Goal: Task Accomplishment & Management: Use online tool/utility

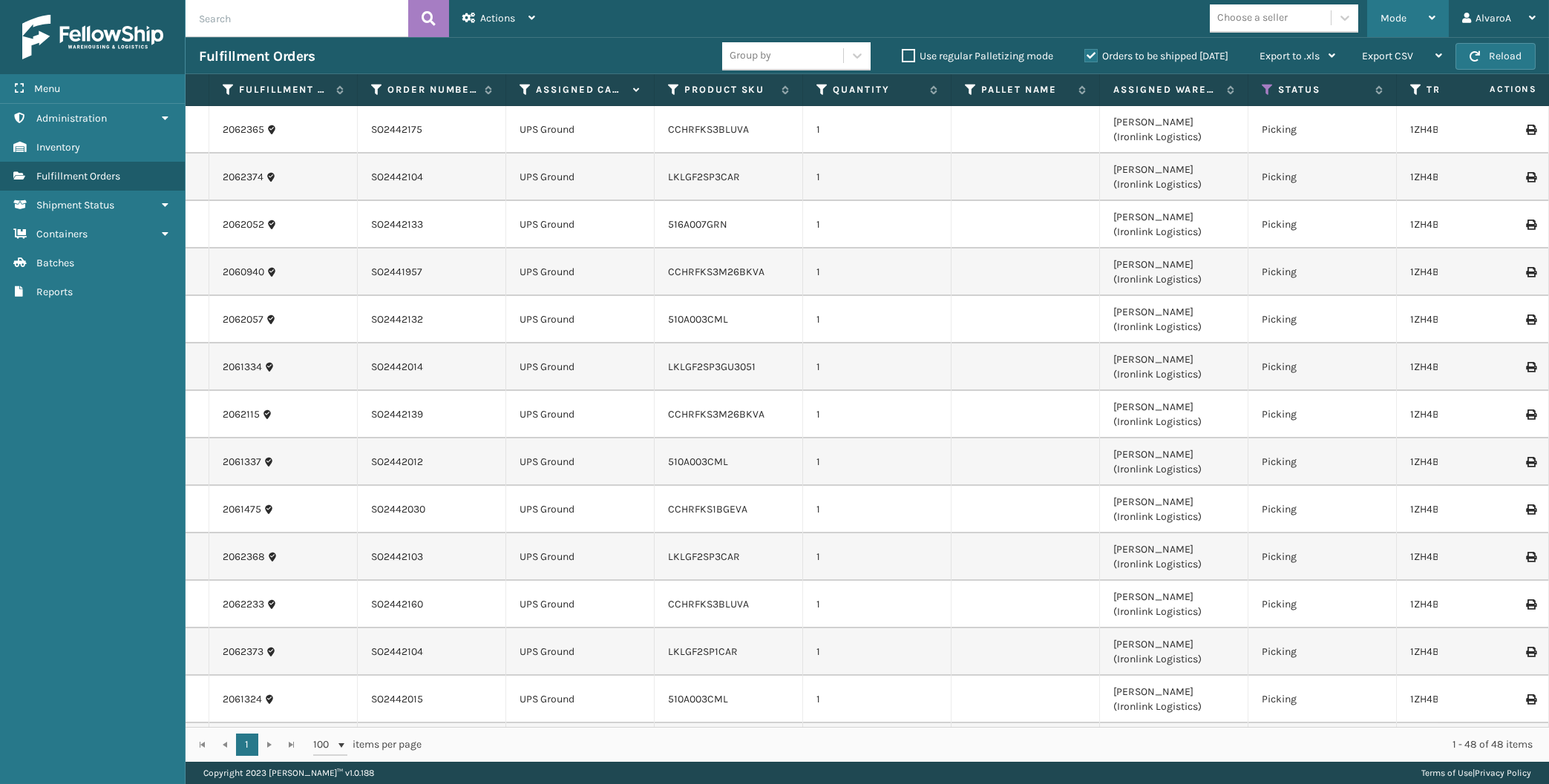
drag, startPoint x: 1377, startPoint y: 16, endPoint x: 1384, endPoint y: 8, distance: 10.6
click at [1379, 16] on div "Mode Regular Mode Picking Mode Labeling Mode Exit Scan Mode" at bounding box center [1408, 19] width 82 height 37
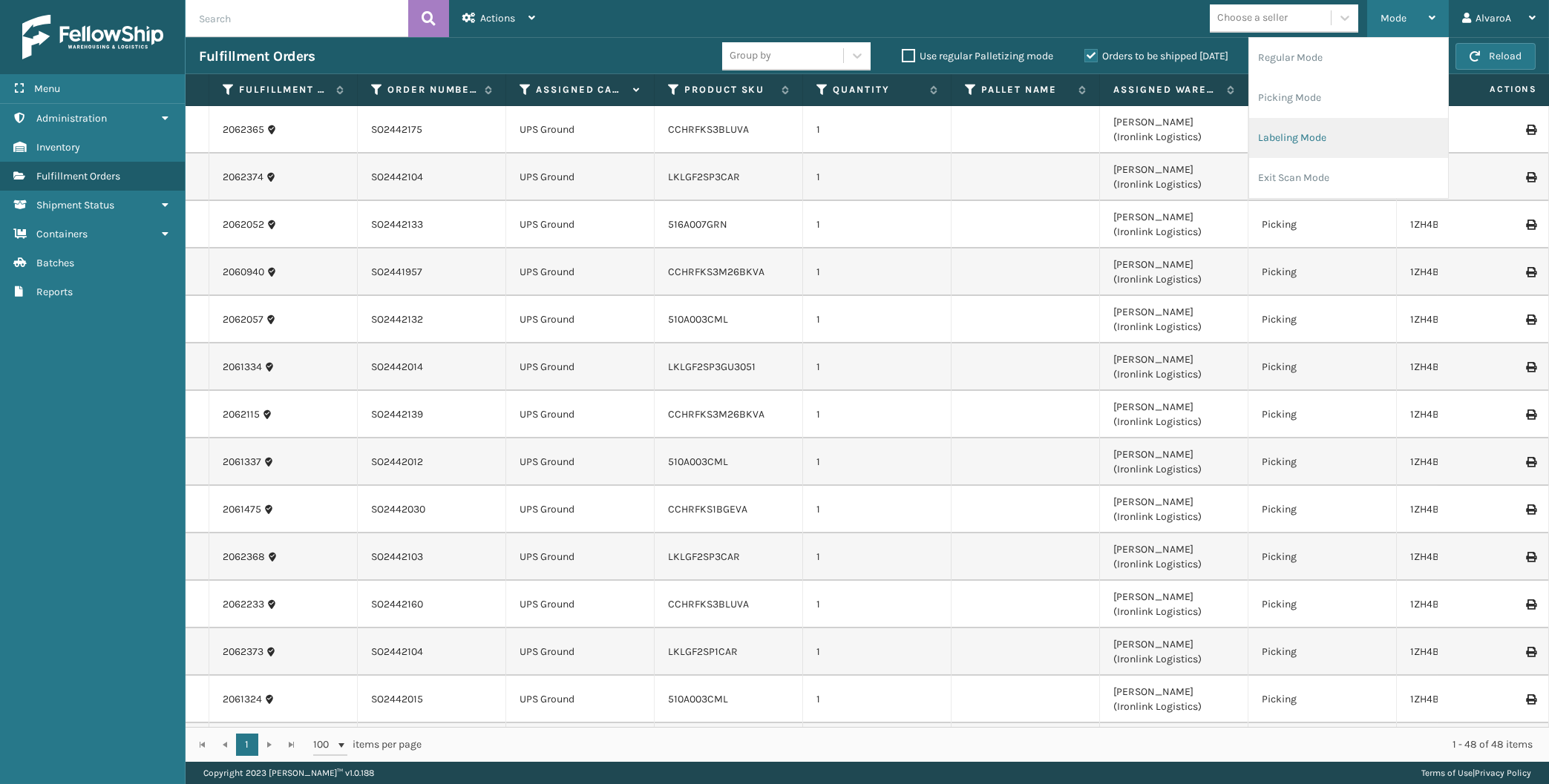
click at [1301, 147] on li "Labeling Mode" at bounding box center [1348, 137] width 199 height 40
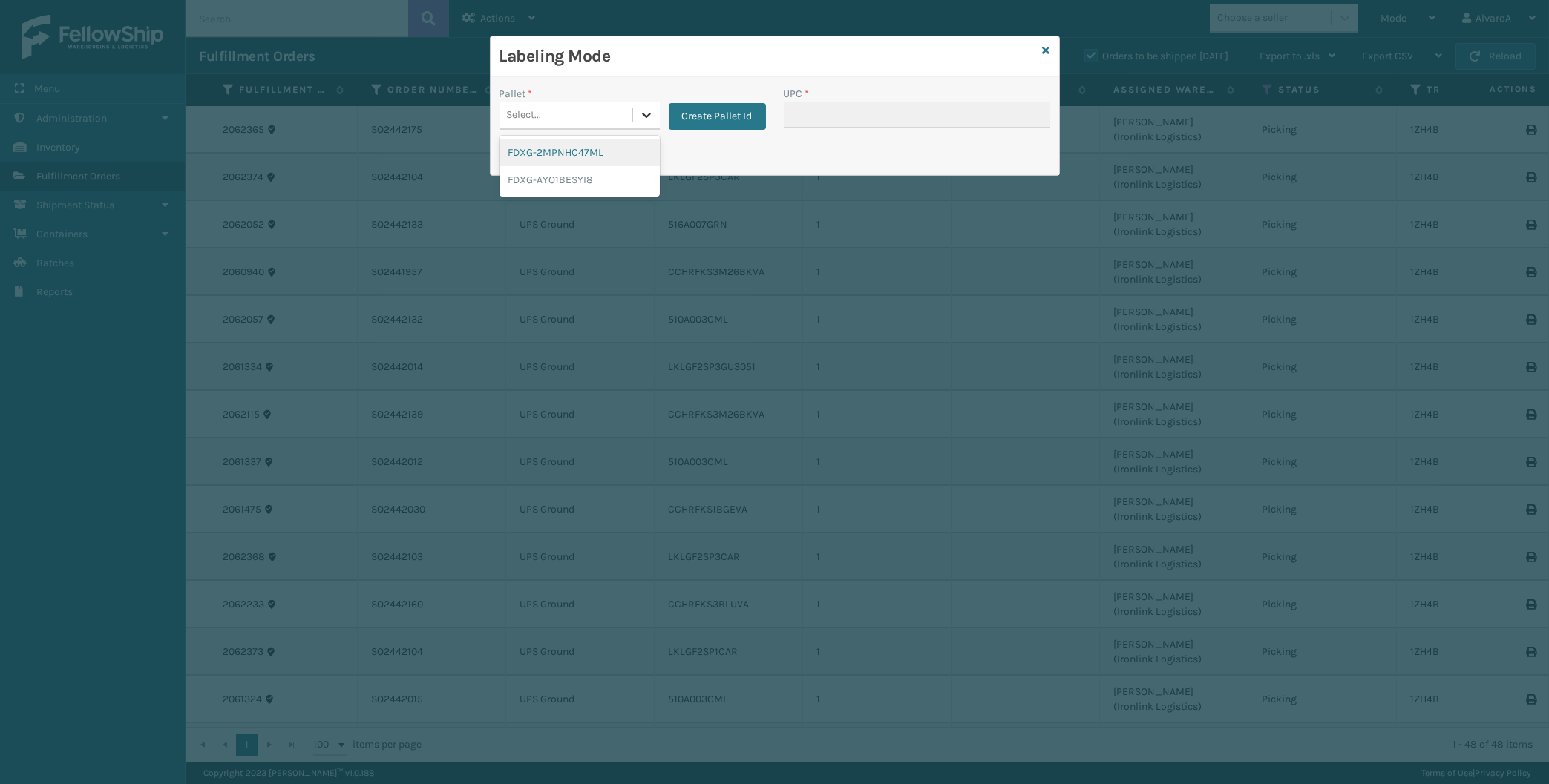
click at [641, 118] on div at bounding box center [646, 115] width 27 height 27
click at [704, 116] on button "Create Pallet Id" at bounding box center [717, 116] width 98 height 27
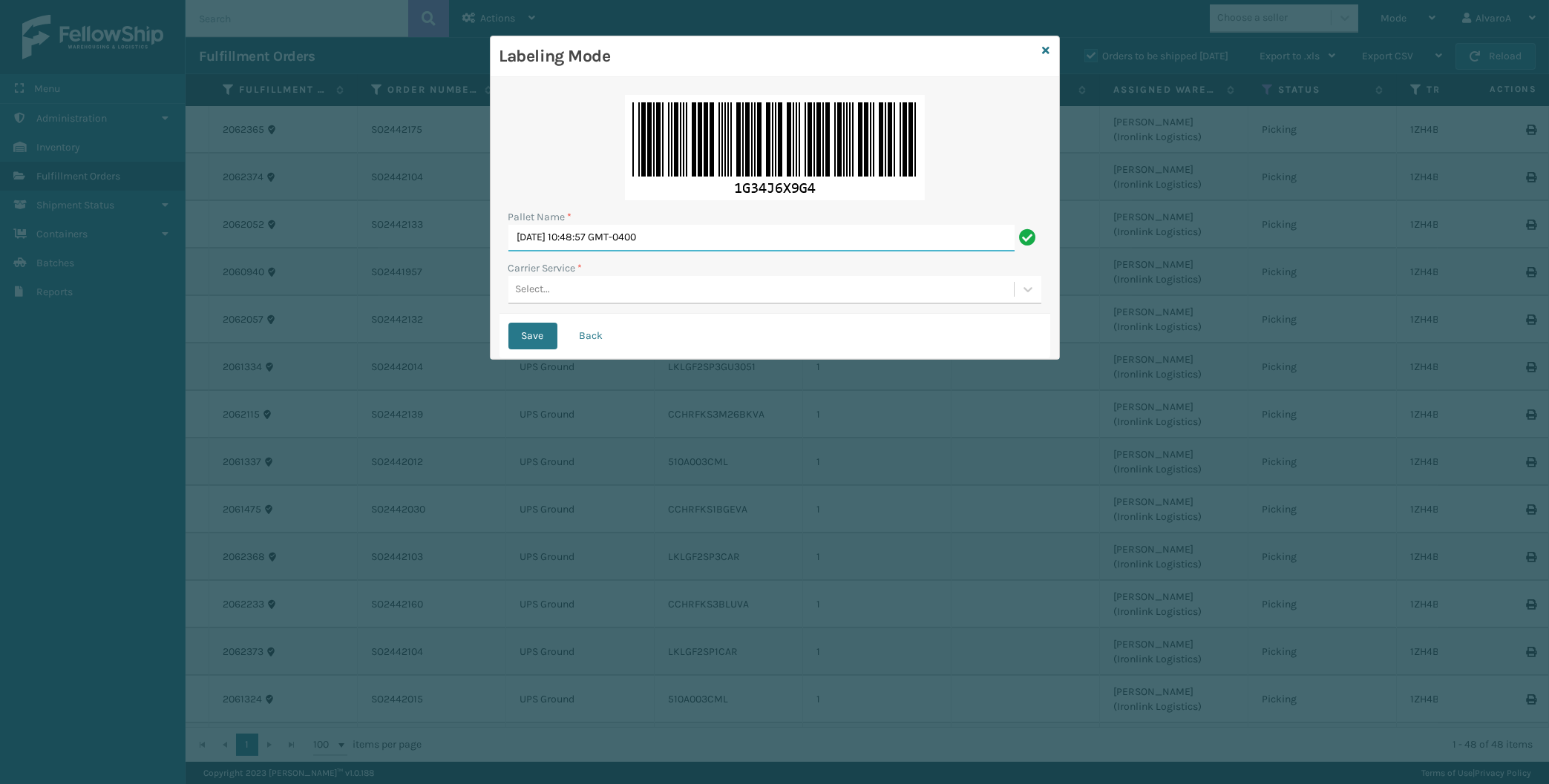
drag, startPoint x: 713, startPoint y: 241, endPoint x: 307, endPoint y: 327, distance: 415.0
click at [508, 251] on input "[DATE] 10:48:57 GMT-0400" at bounding box center [761, 238] width 506 height 27
type input "LPN 506851"
click at [562, 296] on div "Select..." at bounding box center [761, 289] width 506 height 24
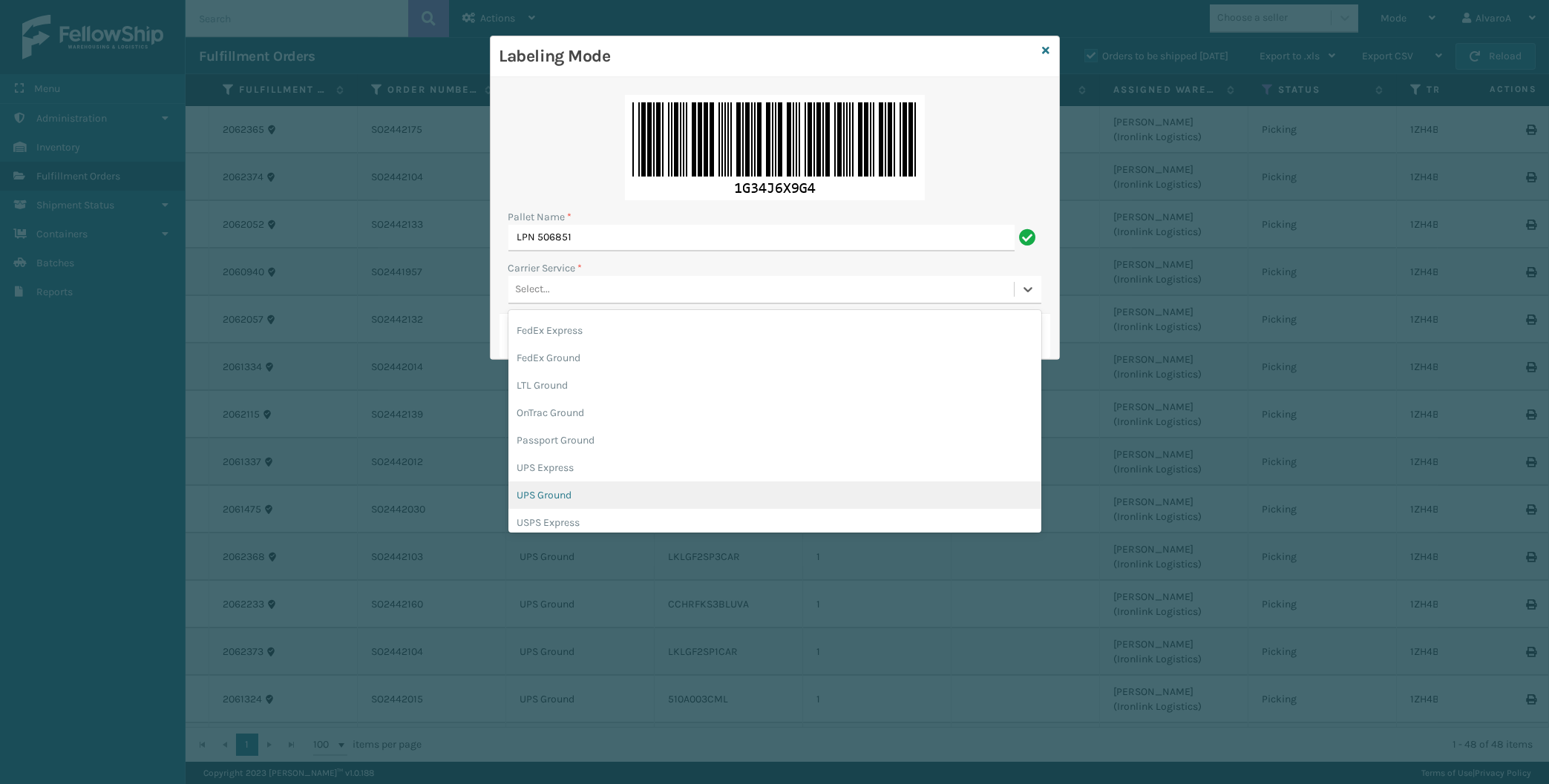
scroll to position [69, 0]
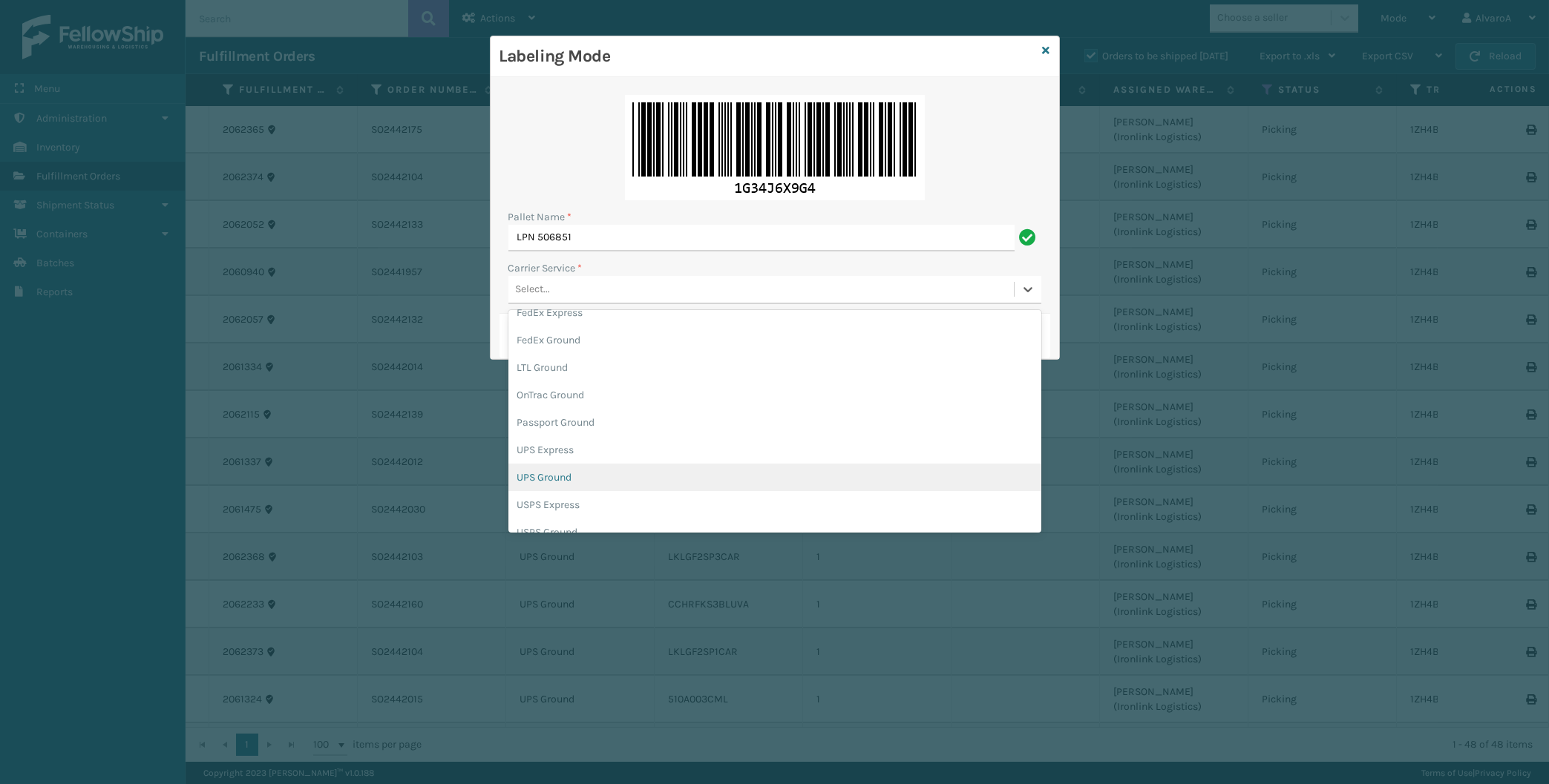
click at [566, 474] on div "UPS Ground" at bounding box center [774, 477] width 533 height 27
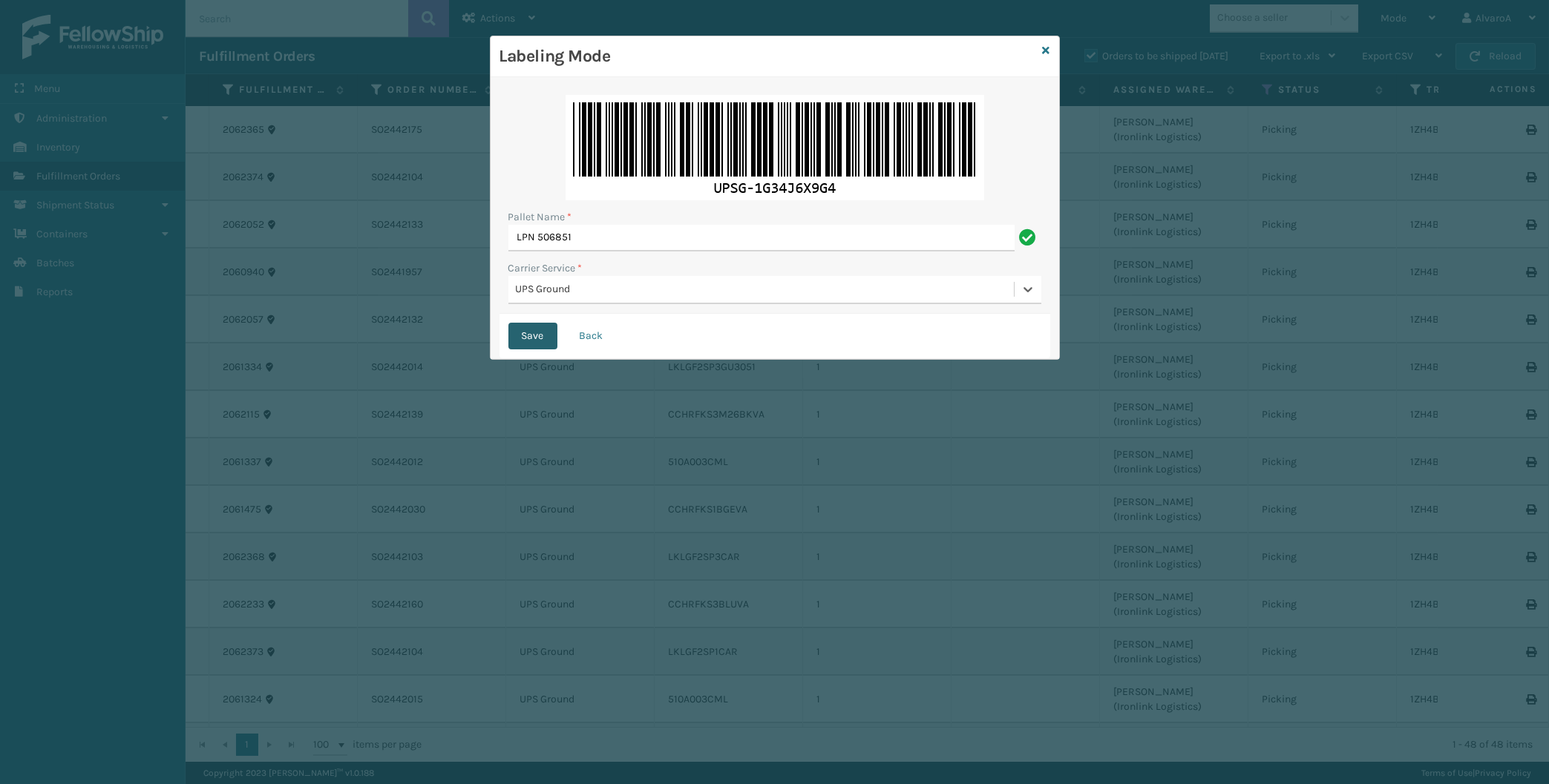
click at [531, 335] on button "Save" at bounding box center [532, 336] width 49 height 27
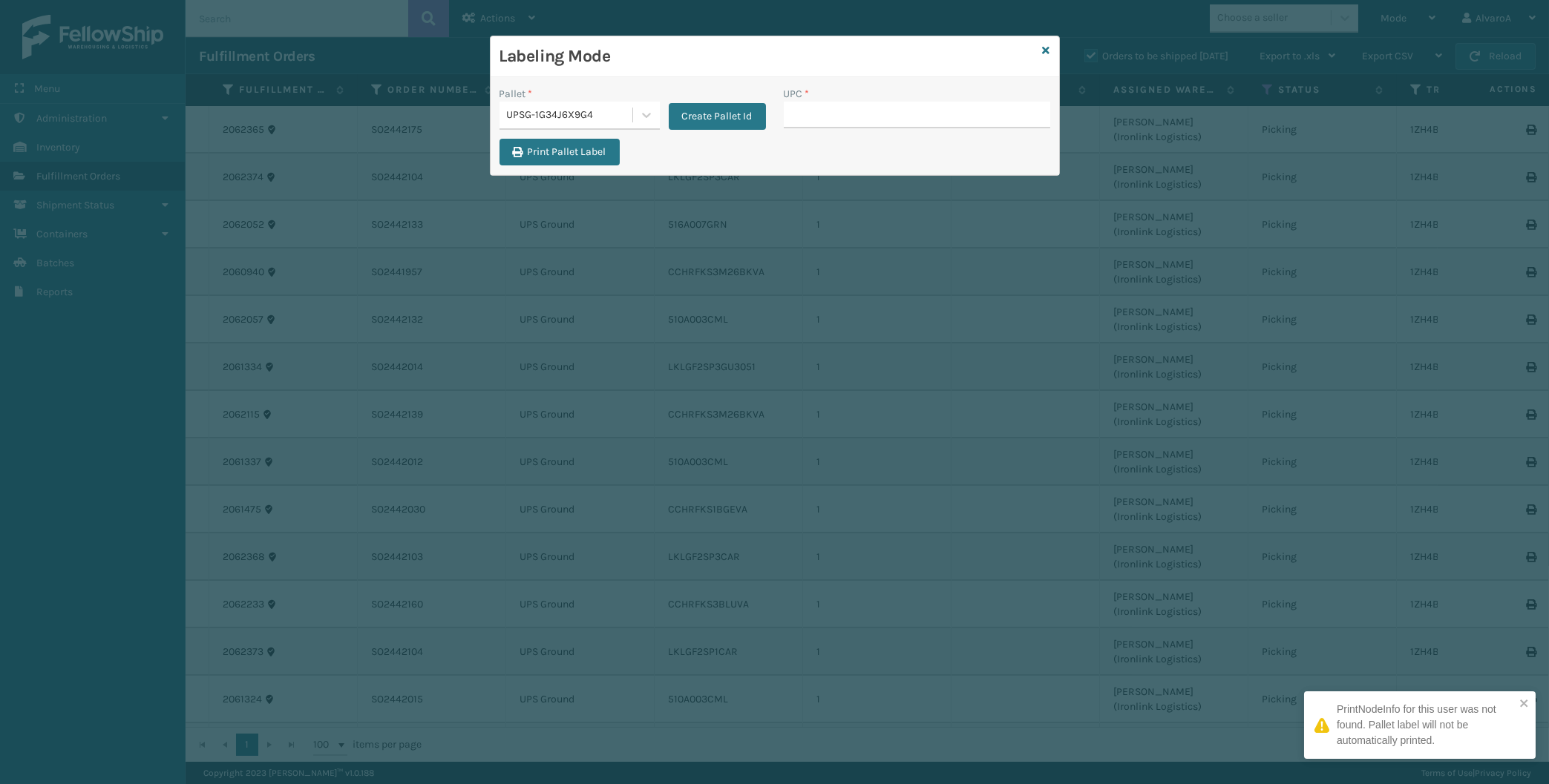
click at [847, 123] on input "UPC *" at bounding box center [916, 115] width 266 height 27
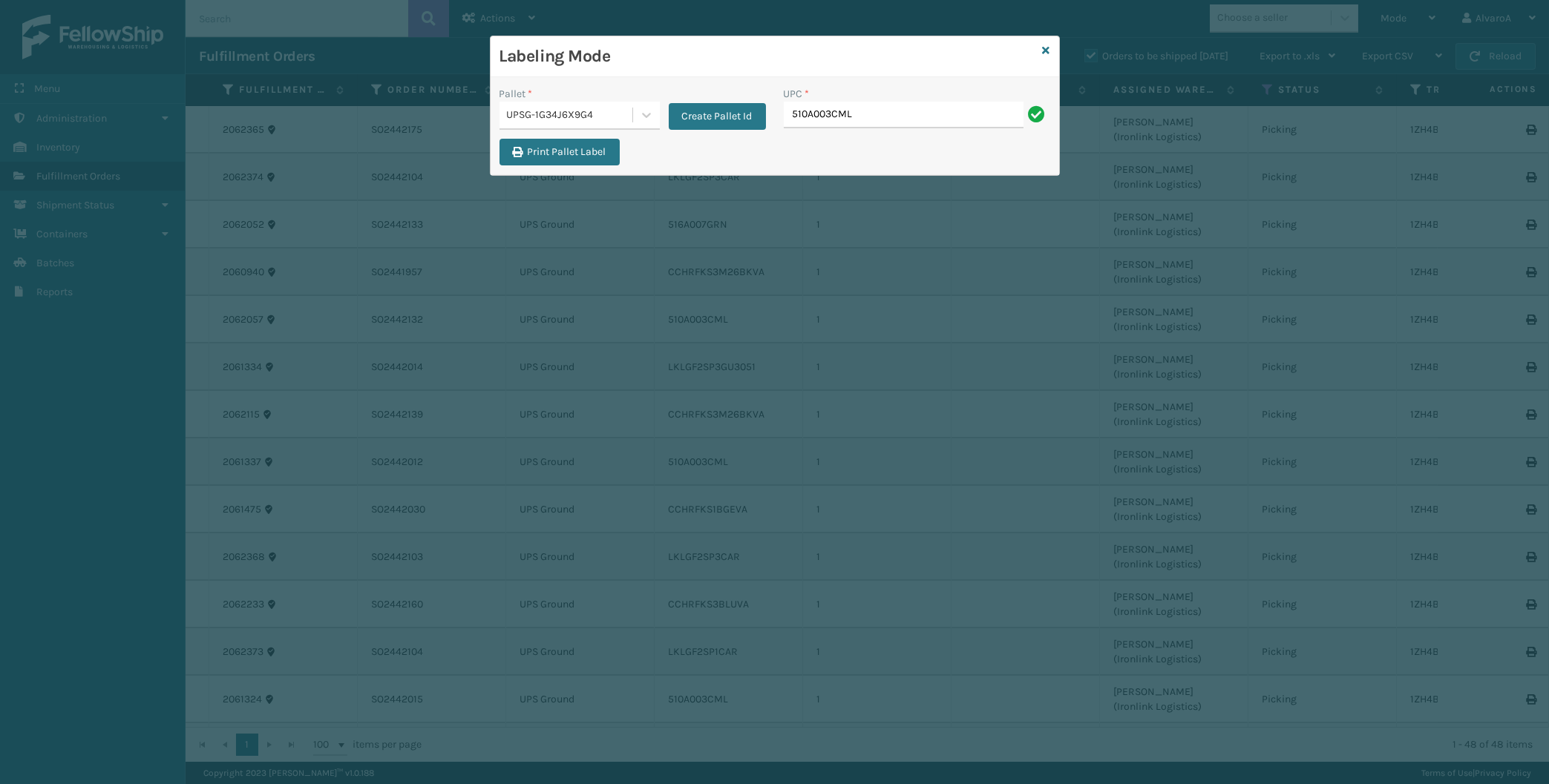
type input "510A003CML"
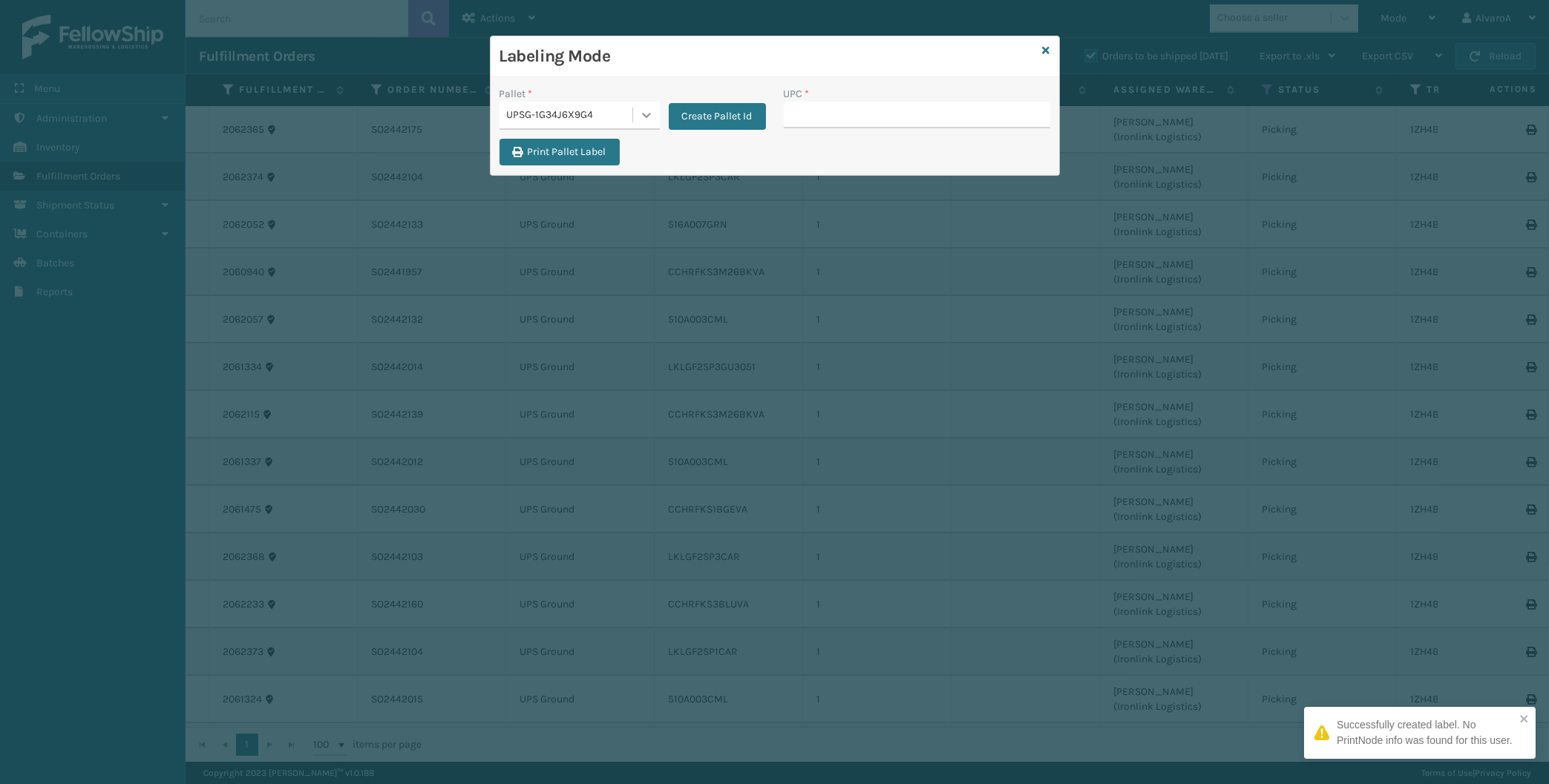
click at [648, 125] on div at bounding box center [646, 115] width 27 height 27
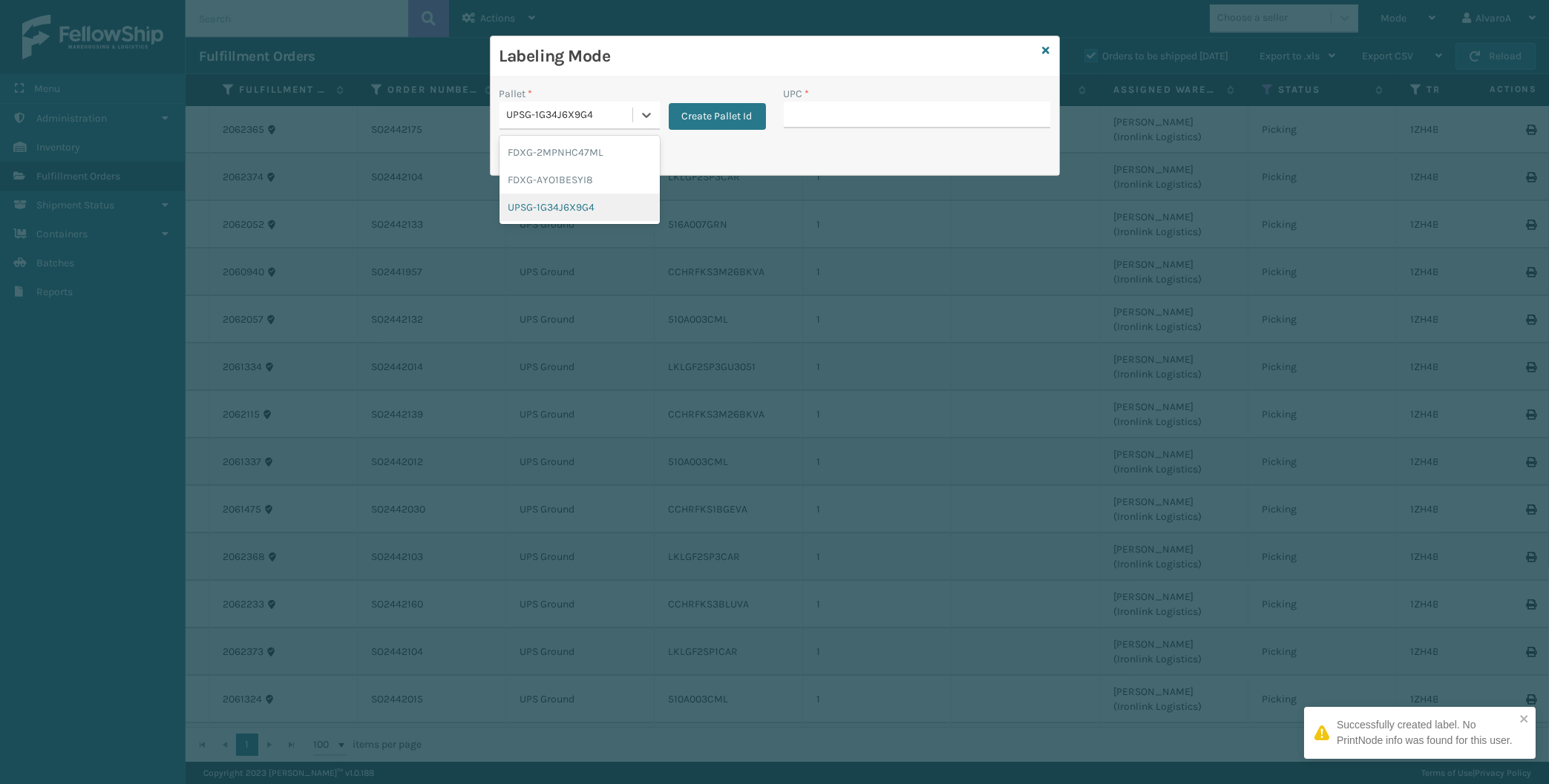
click at [555, 213] on div "UPSG-1G34J6X9G4" at bounding box center [579, 207] width 160 height 27
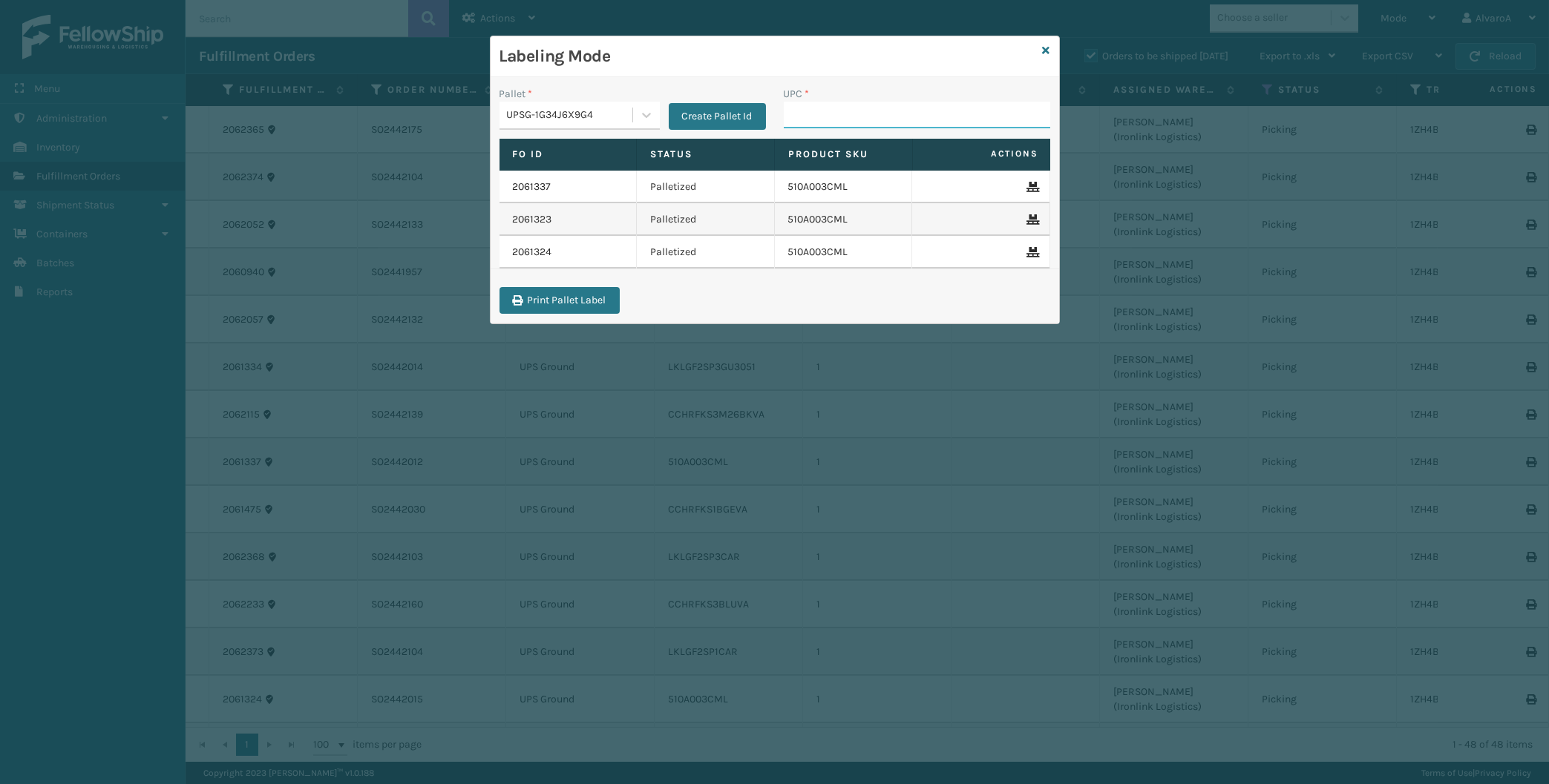
click at [816, 107] on input "UPC *" at bounding box center [916, 115] width 266 height 27
type input "510A003CML"
type input "516A007GRN"
type input "CCHRFKS1BGEVA"
type input "LKLGF2SP1CAR"
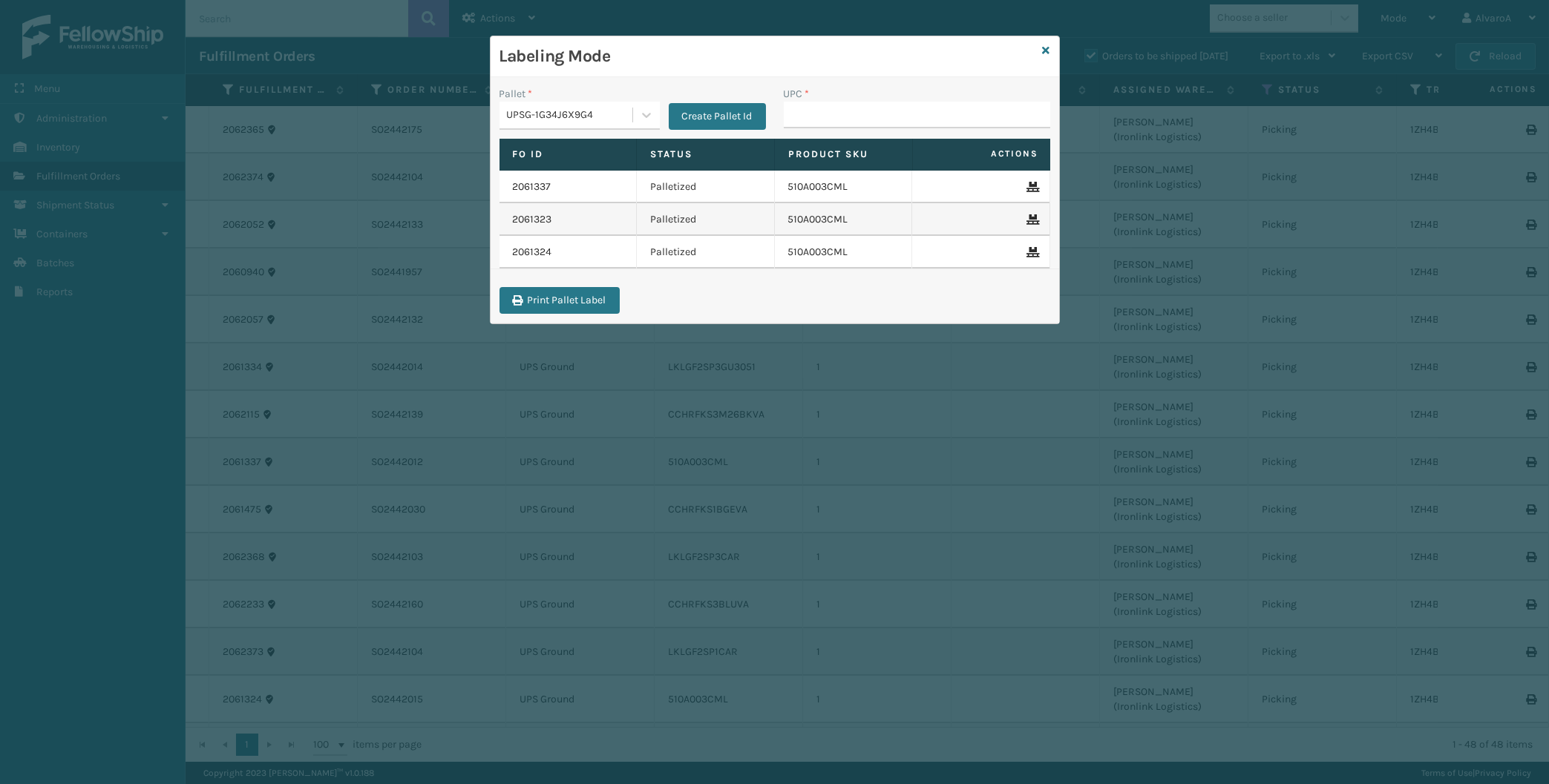
click at [1039, 51] on div "Labeling Mode" at bounding box center [775, 57] width 568 height 41
click at [1039, 51] on div "Labeling Mode" at bounding box center [775, 57] width 568 height 41
click at [1049, 50] on div "Labeling Mode Pallet * UPSG-1G34J6X9G4 Create Pallet Id UPC * Fo Id Status Prod…" at bounding box center [775, 180] width 570 height 289
click at [1049, 50] on icon at bounding box center [1046, 50] width 8 height 10
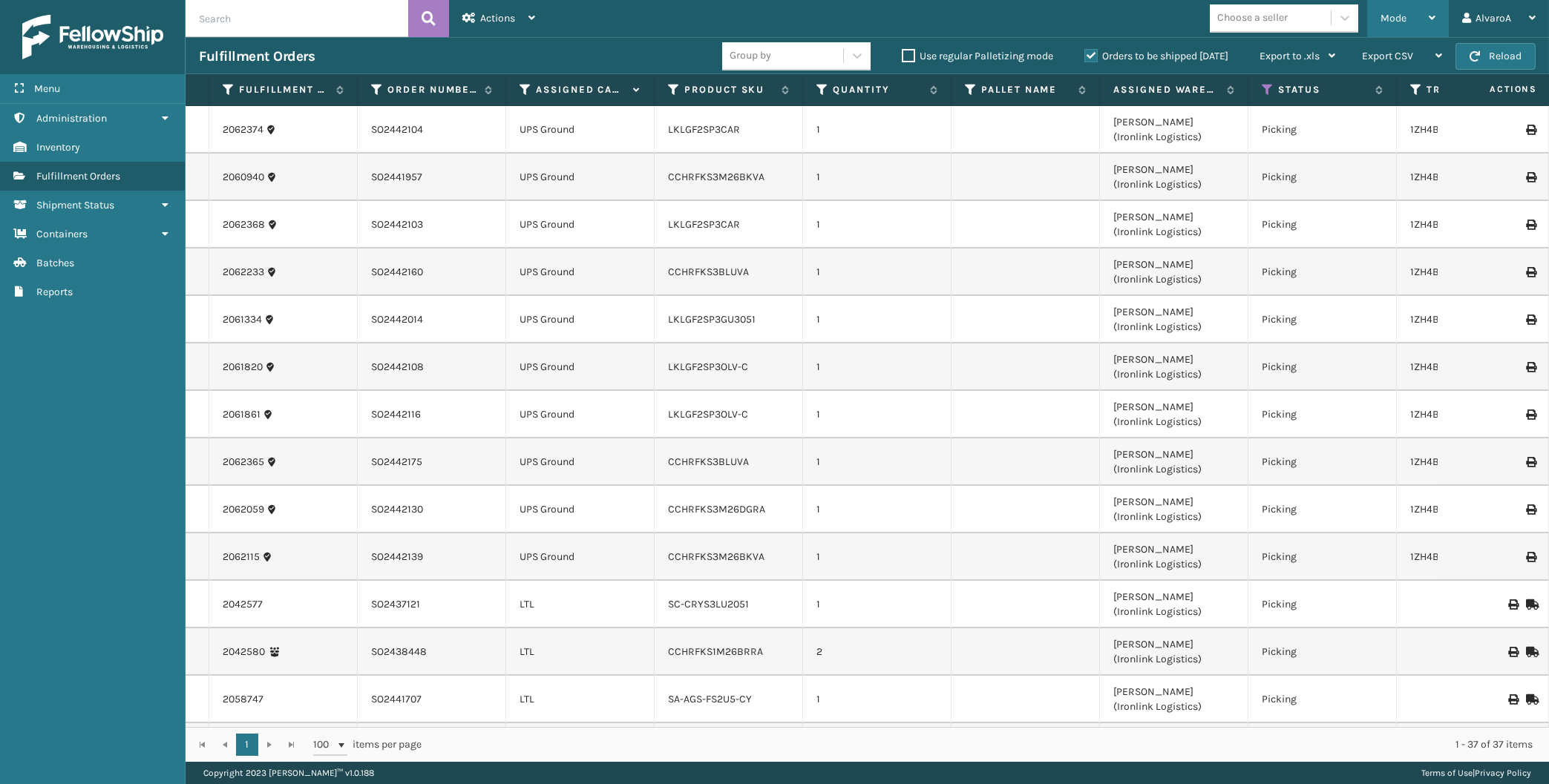
click at [1398, 13] on span "Mode" at bounding box center [1393, 18] width 26 height 12
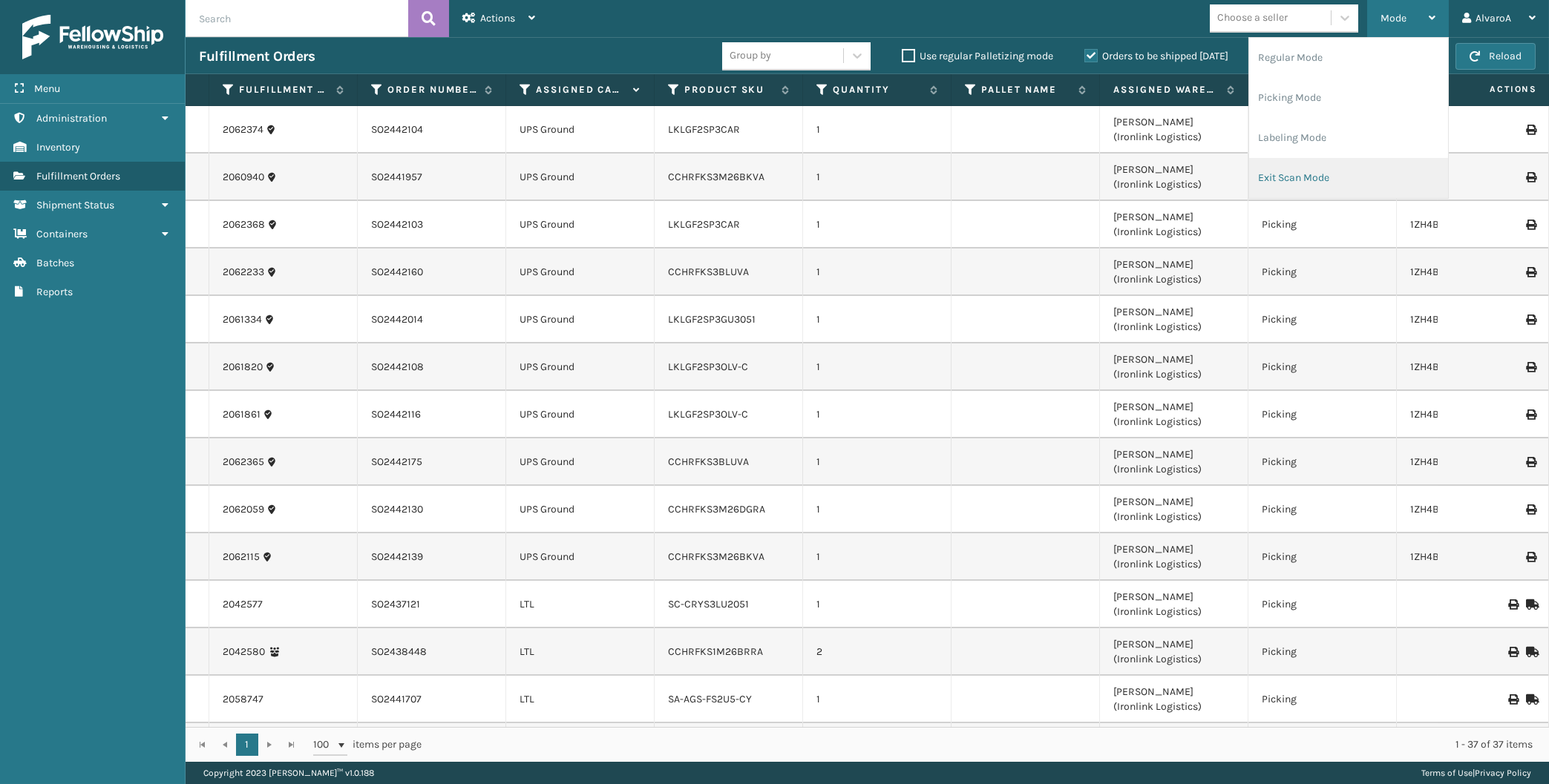
click at [1324, 172] on li "Exit Scan Mode" at bounding box center [1348, 178] width 199 height 40
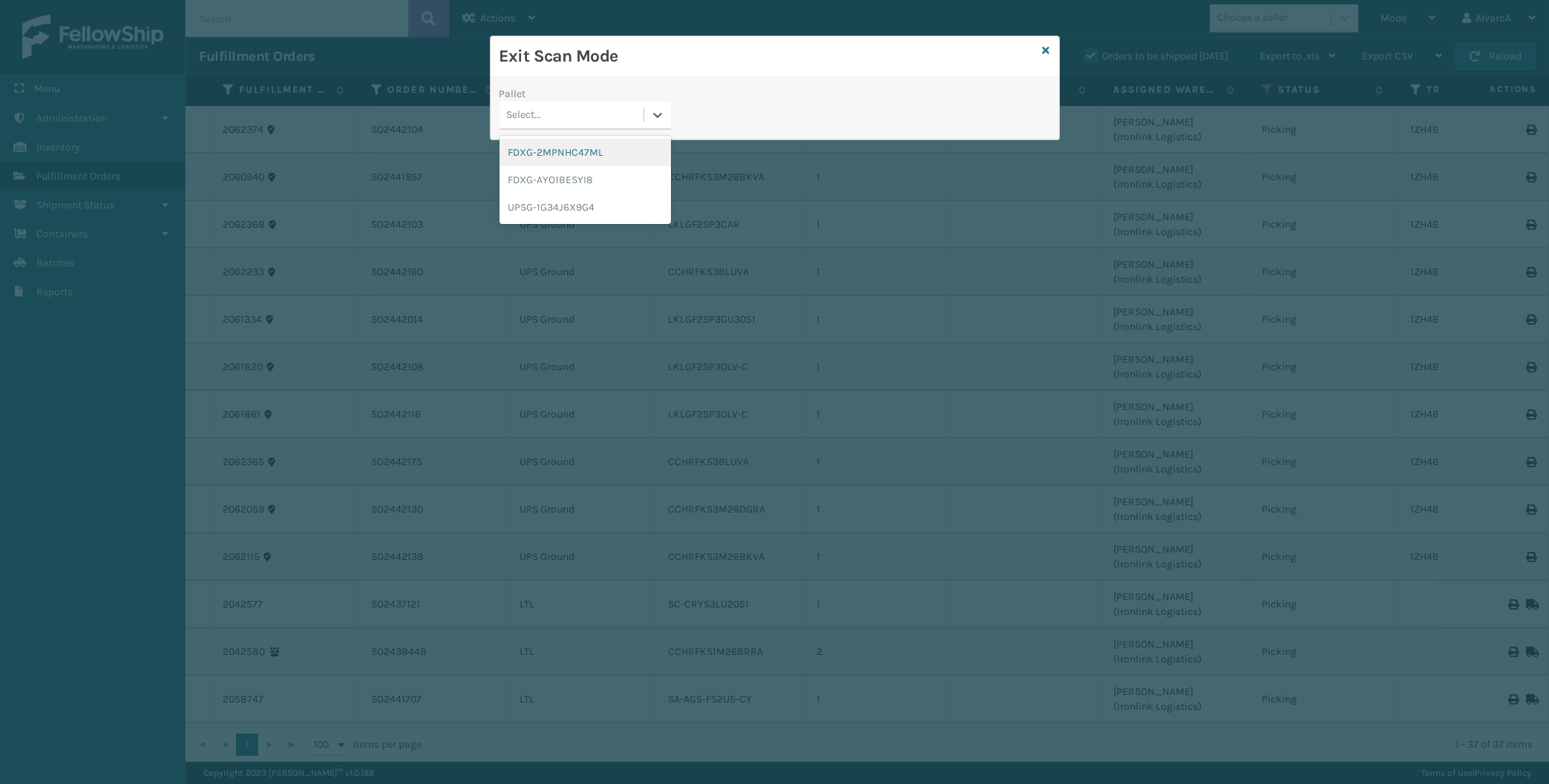
click at [644, 105] on div at bounding box center [657, 115] width 27 height 27
drag, startPoint x: 588, startPoint y: 213, endPoint x: 833, endPoint y: 132, distance: 258.0
click at [589, 212] on div "UPSG-1G34J6X9G4" at bounding box center [585, 207] width 172 height 27
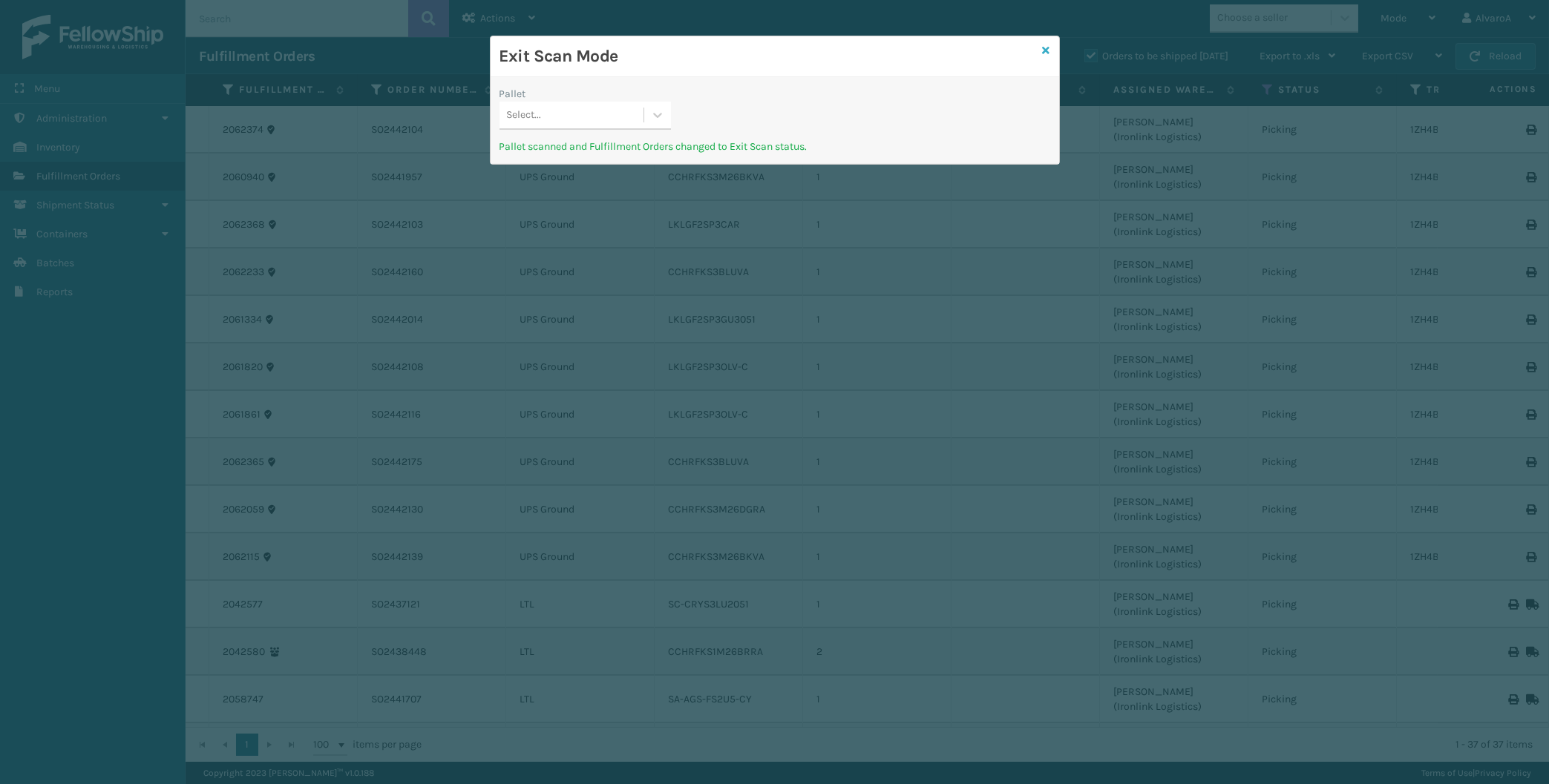
click at [1043, 48] on icon at bounding box center [1046, 50] width 8 height 10
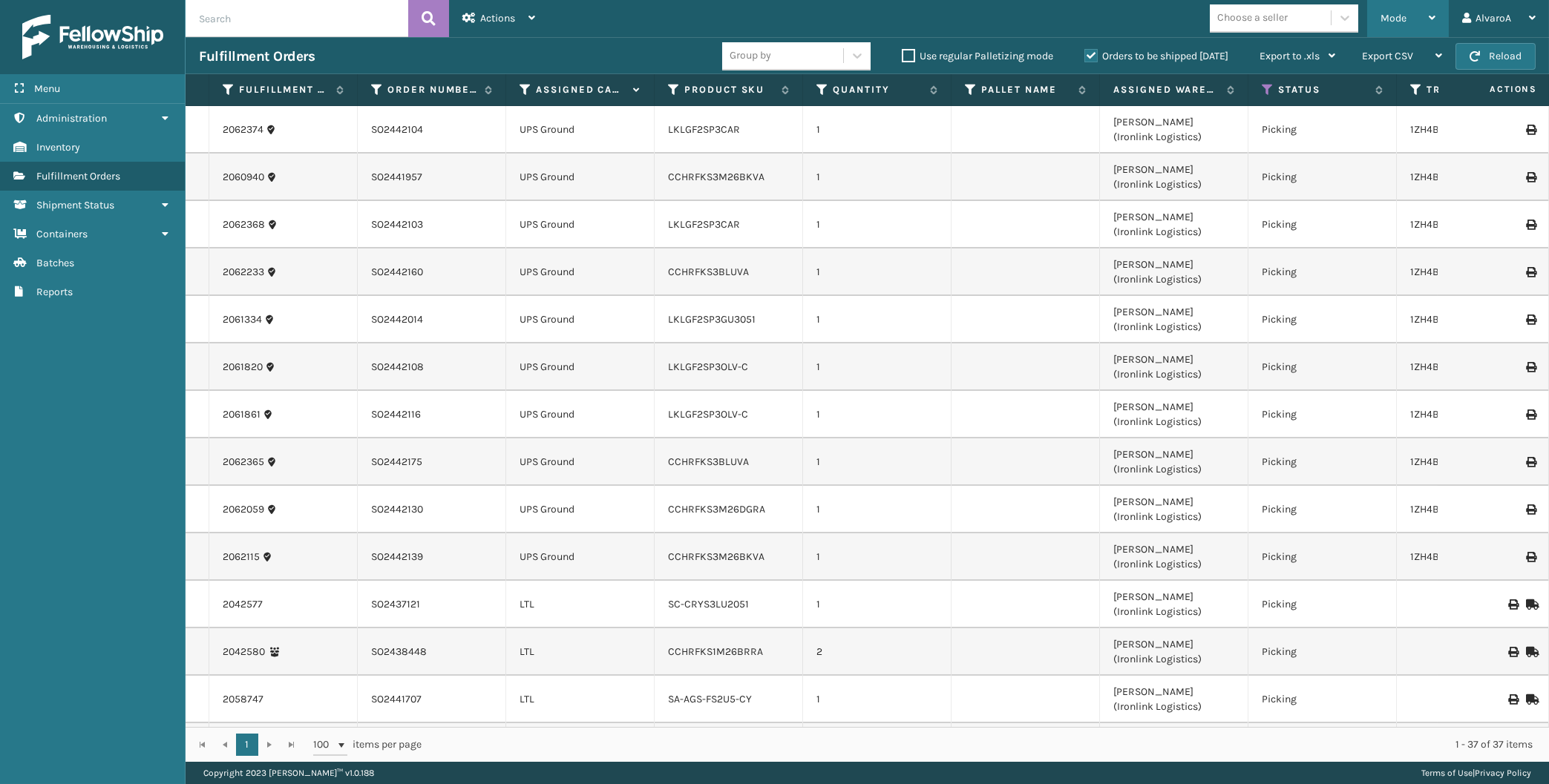
click at [1376, 28] on div "Mode Regular Mode Picking Mode Labeling Mode Exit Scan Mode" at bounding box center [1408, 19] width 82 height 37
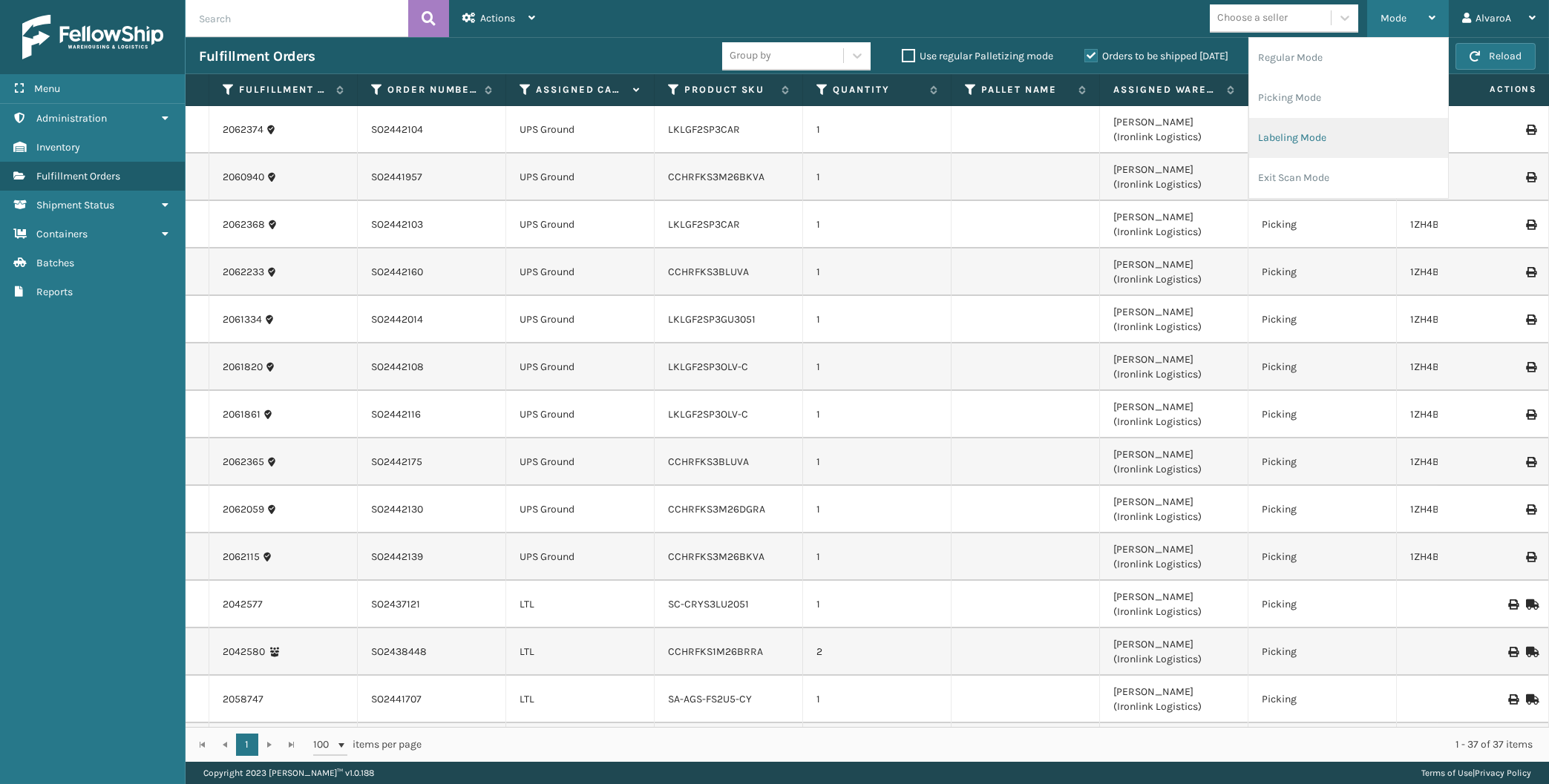
click at [1300, 136] on li "Labeling Mode" at bounding box center [1348, 137] width 199 height 40
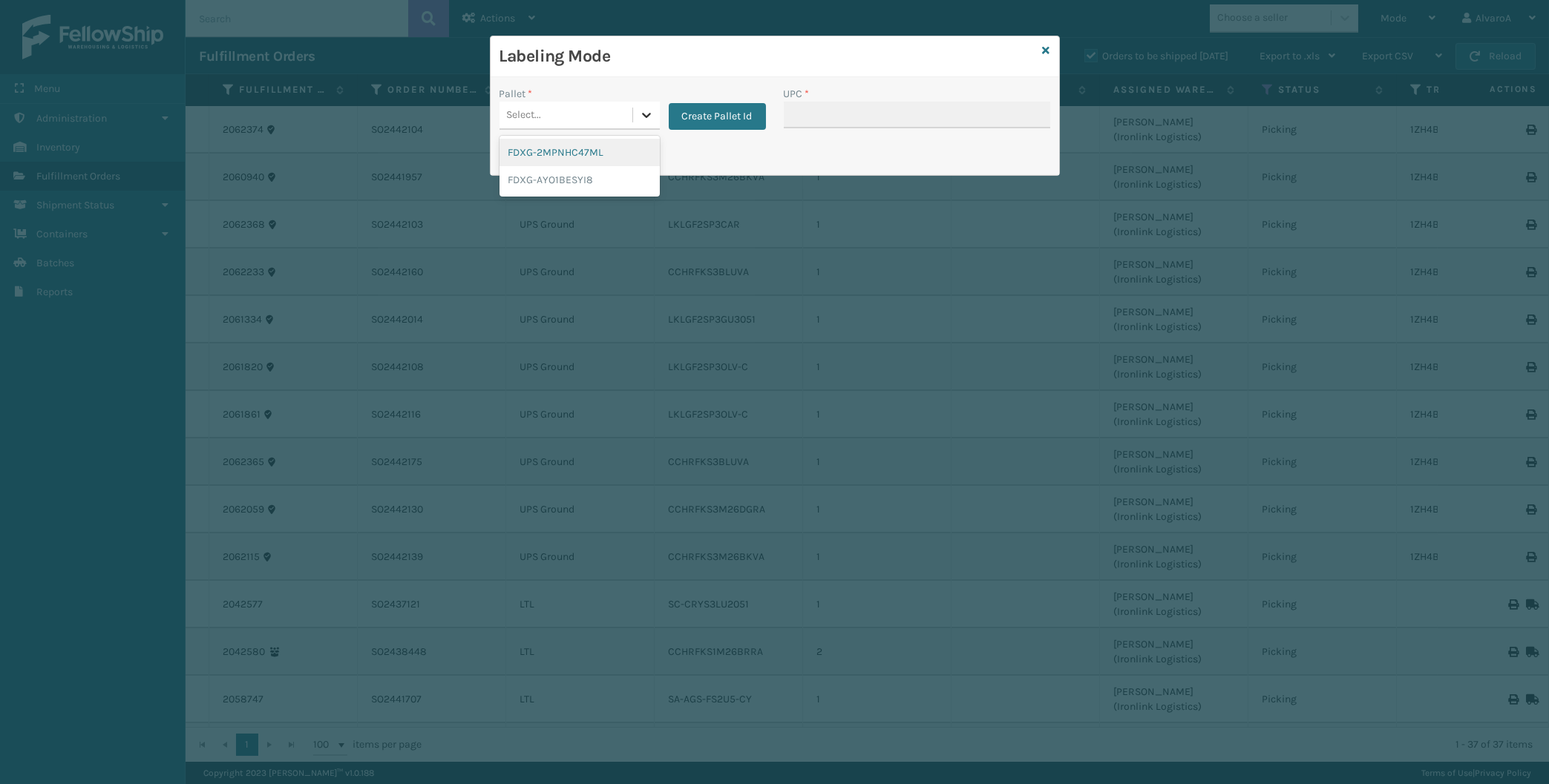
click at [641, 107] on div at bounding box center [646, 115] width 27 height 27
click at [712, 121] on button "Create Pallet Id" at bounding box center [717, 116] width 98 height 27
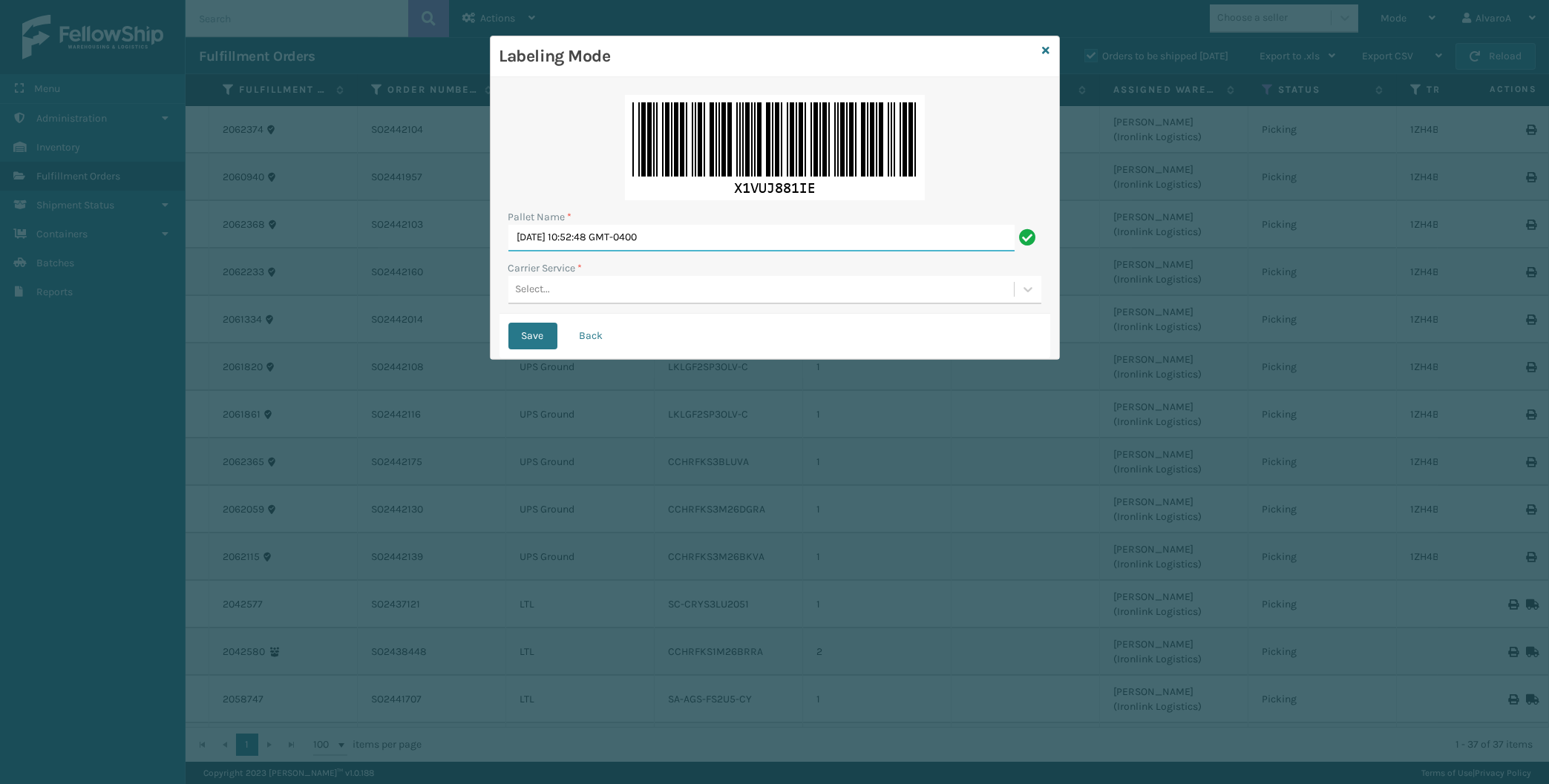
drag, startPoint x: 713, startPoint y: 240, endPoint x: 268, endPoint y: 319, distance: 452.0
click at [508, 251] on input "[DATE] 10:52:48 GMT-0400" at bounding box center [761, 238] width 506 height 27
paste input "506852"
type input "LPN 506852"
click at [587, 265] on div "Carrier Service *" at bounding box center [774, 268] width 533 height 16
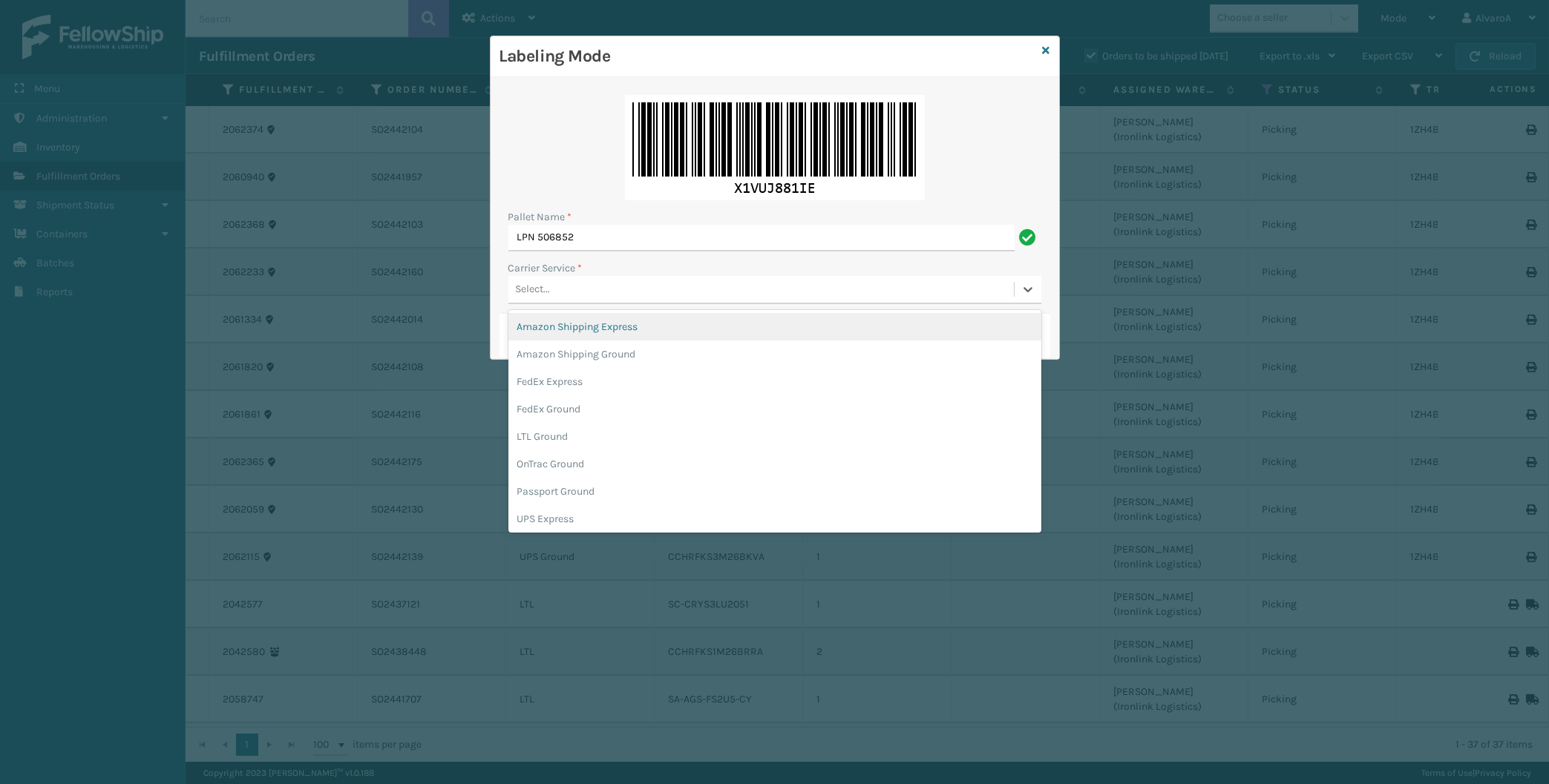
drag, startPoint x: 587, startPoint y: 280, endPoint x: 590, endPoint y: 328, distance: 48.1
click at [587, 282] on div "Select..." at bounding box center [761, 289] width 506 height 24
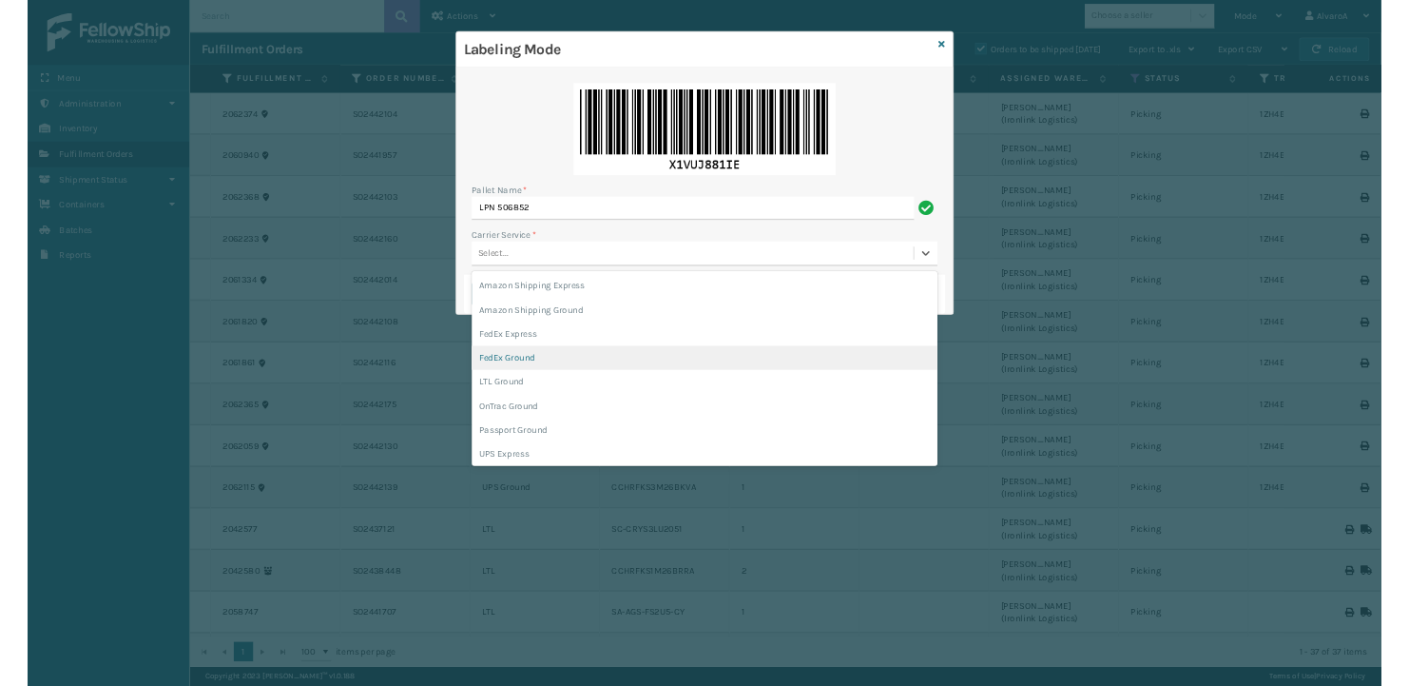
scroll to position [109, 0]
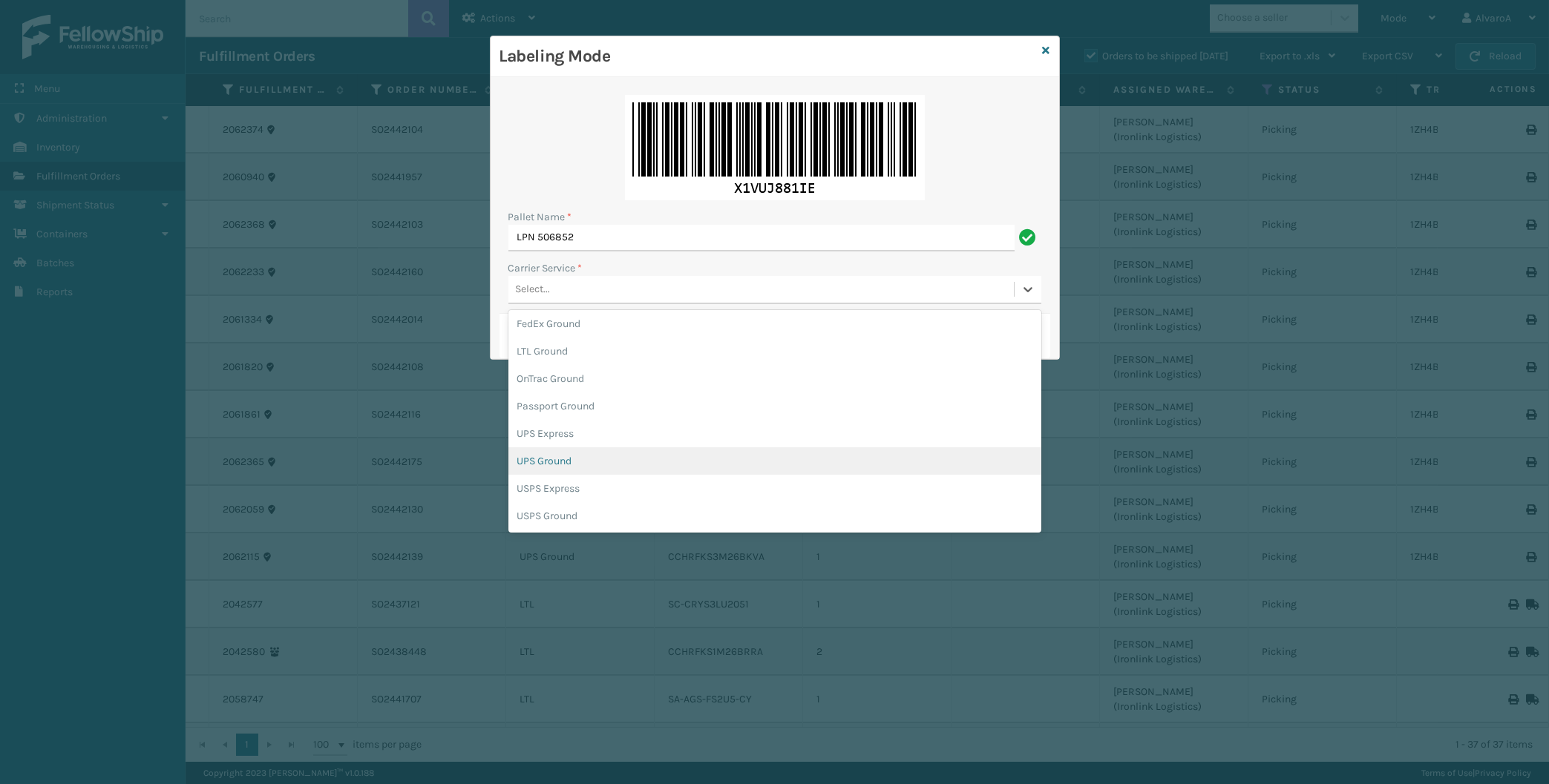
click at [548, 461] on div "UPS Ground" at bounding box center [774, 460] width 533 height 27
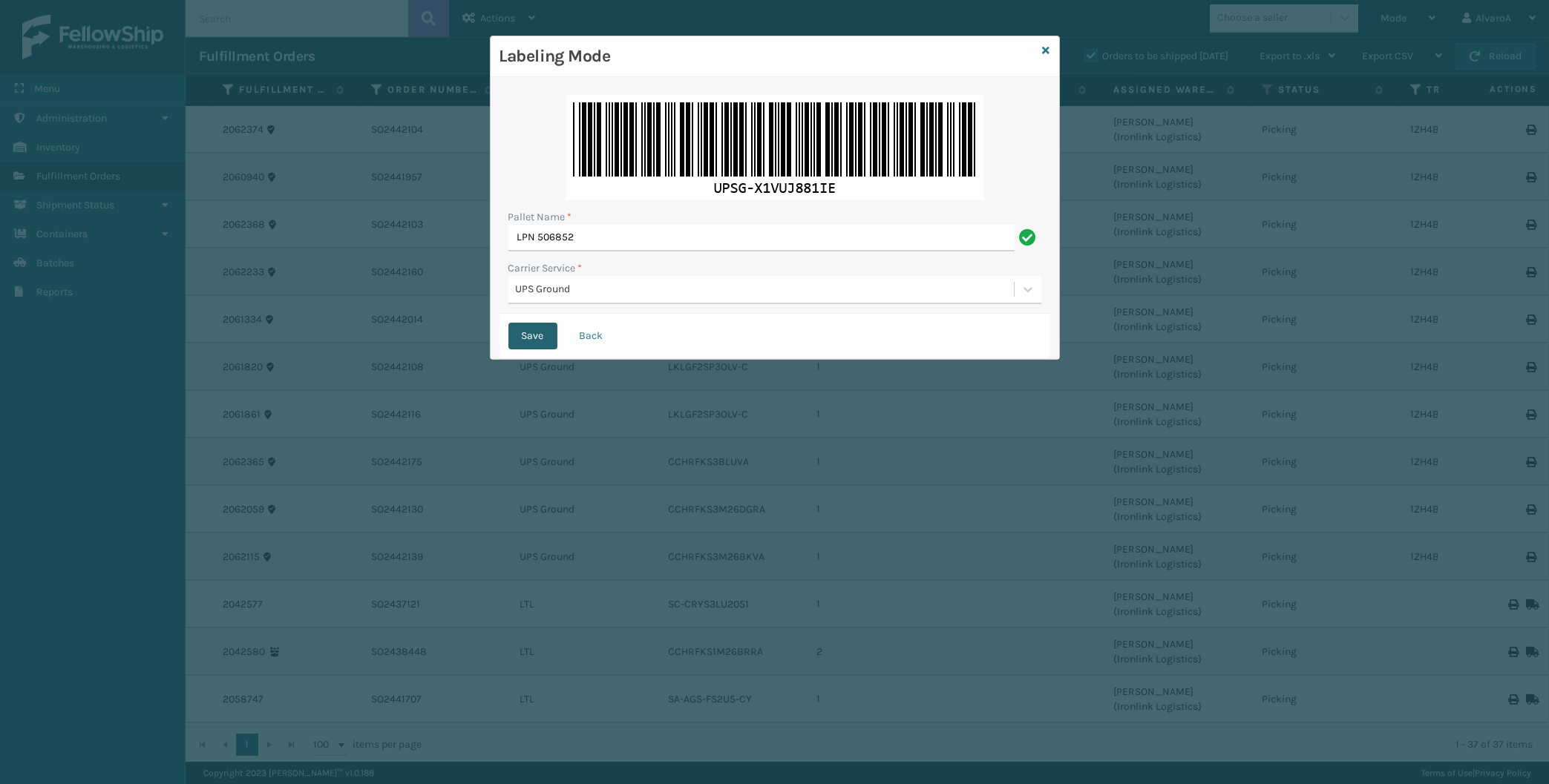
click at [518, 325] on button "Save" at bounding box center [532, 336] width 49 height 27
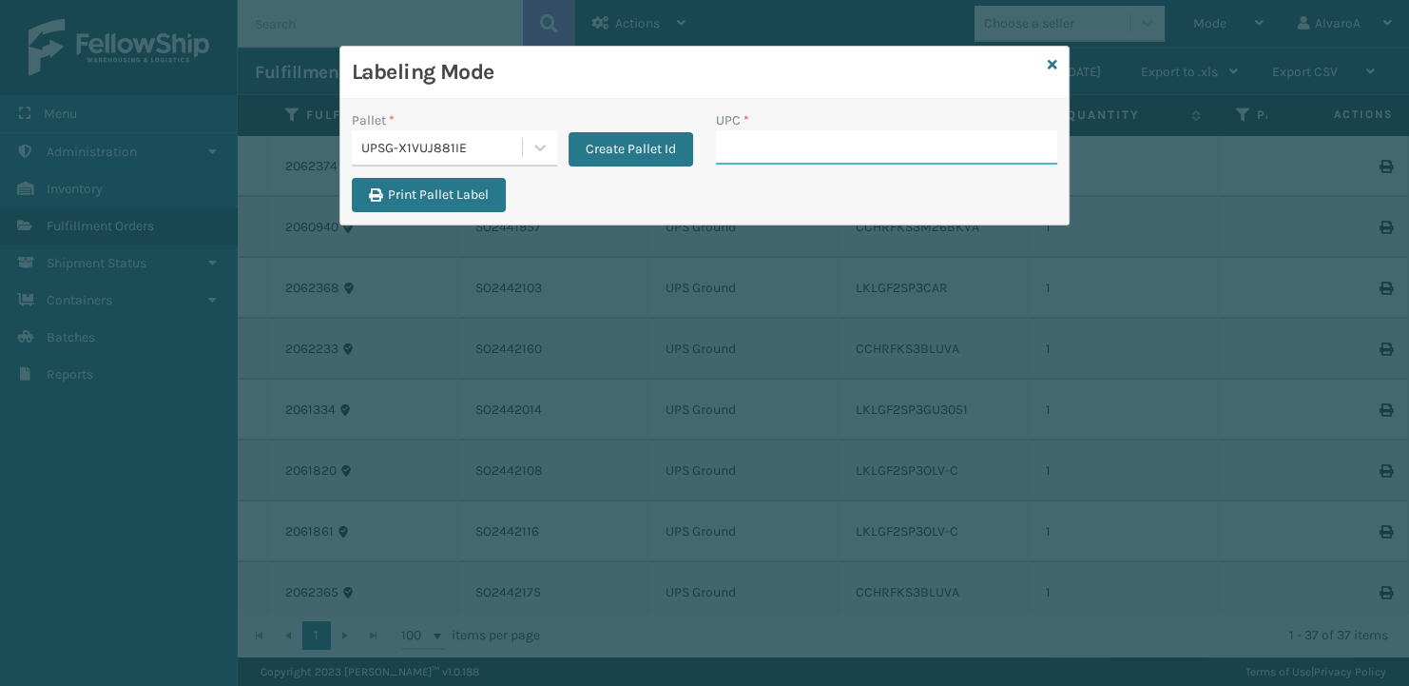
paste input "CCHRFKS3BLUVA"
type input "CCHRFKS3BLUVA"
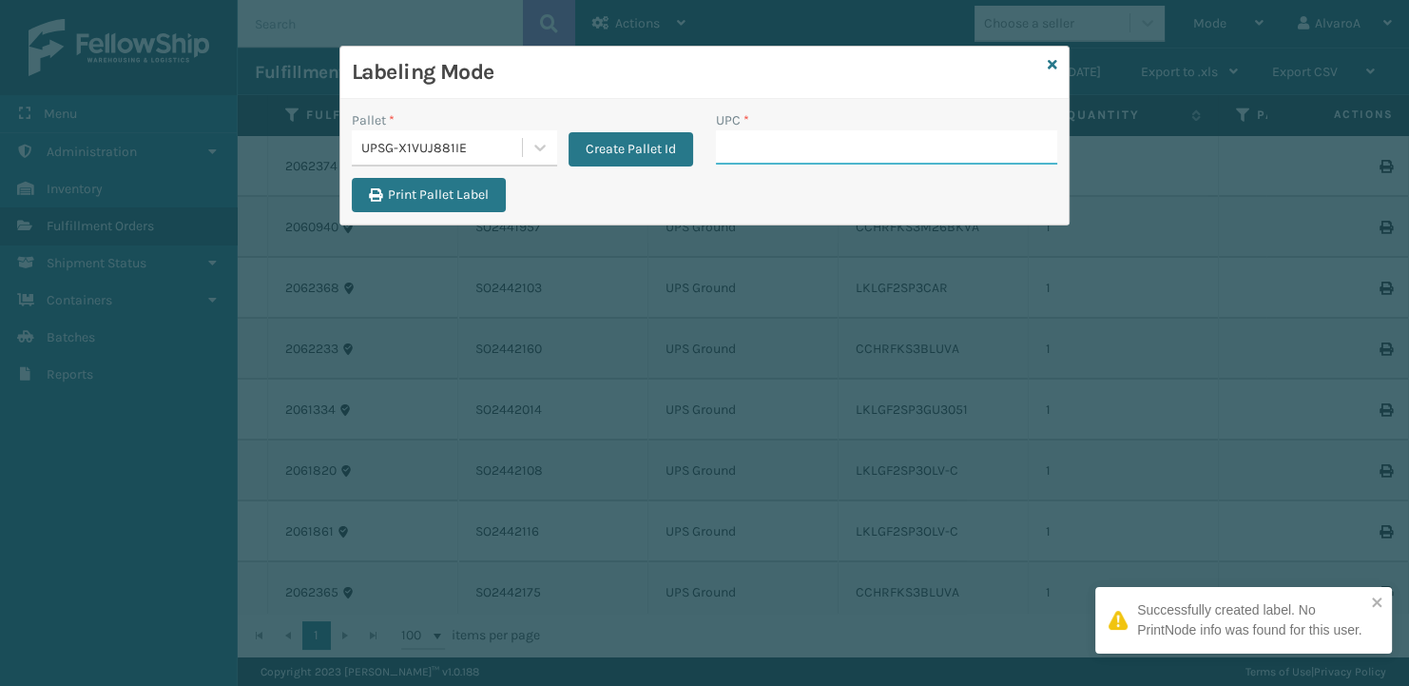
paste input "CCHRFKS3BLUVA"
type input "CCHRFKS3BLUVA"
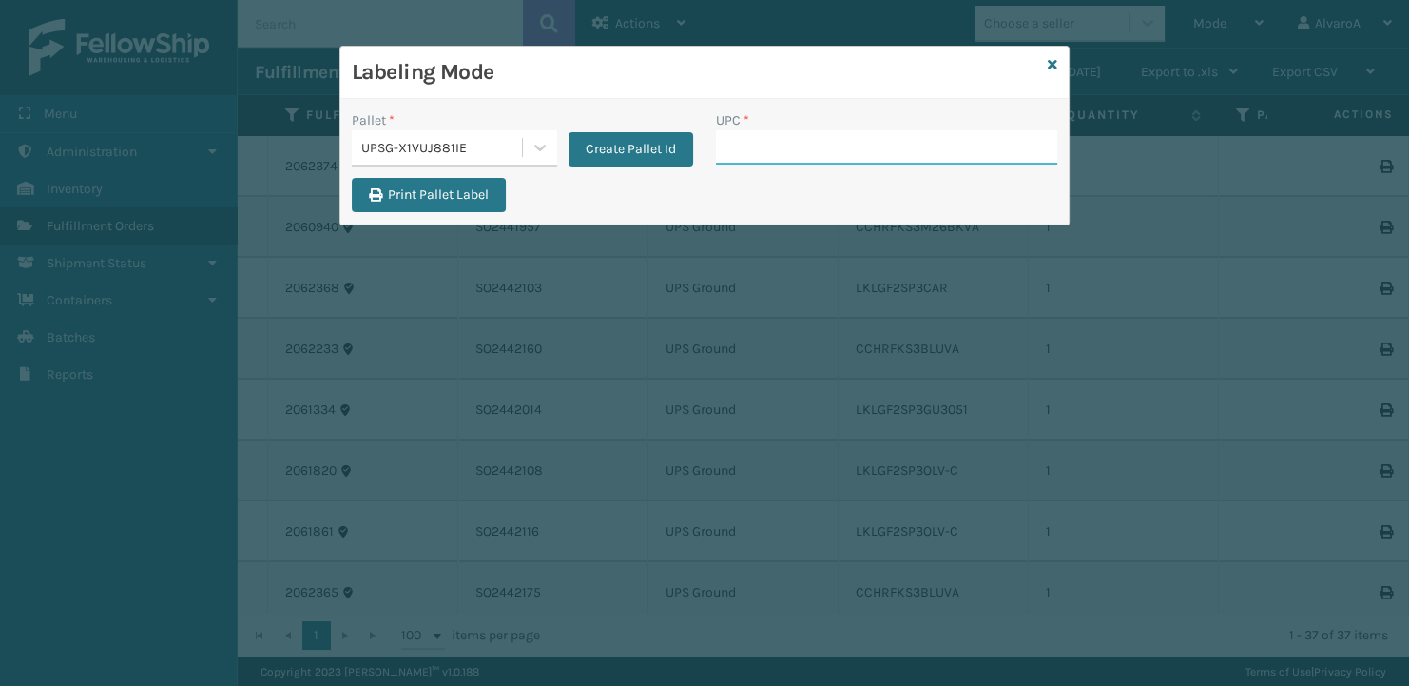
paste input "LKLGF2SP3GU3051"
type input "LKLGF2SP3GU3051"
paste input "CCHRFKS3M26BKVA"
type input "CCHRFKS3M26BKVA"
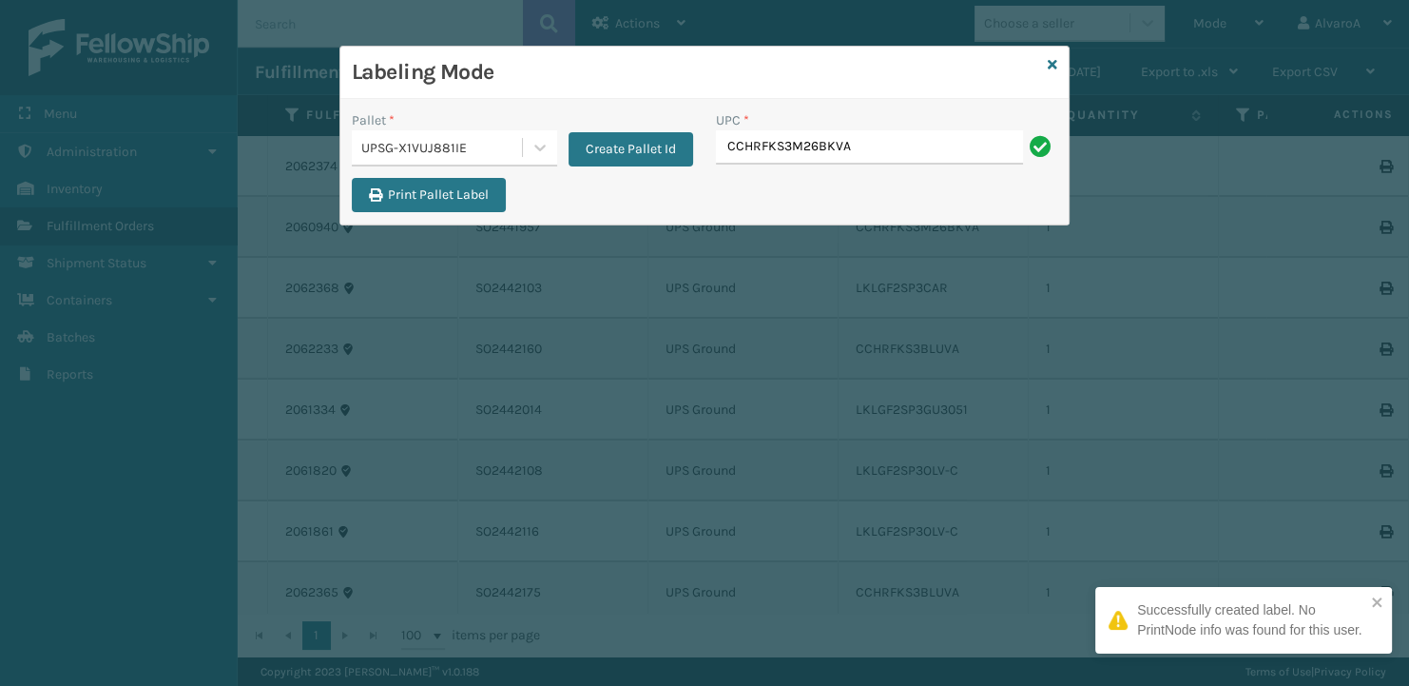
type input "CCHRFKS3M26BKVA"
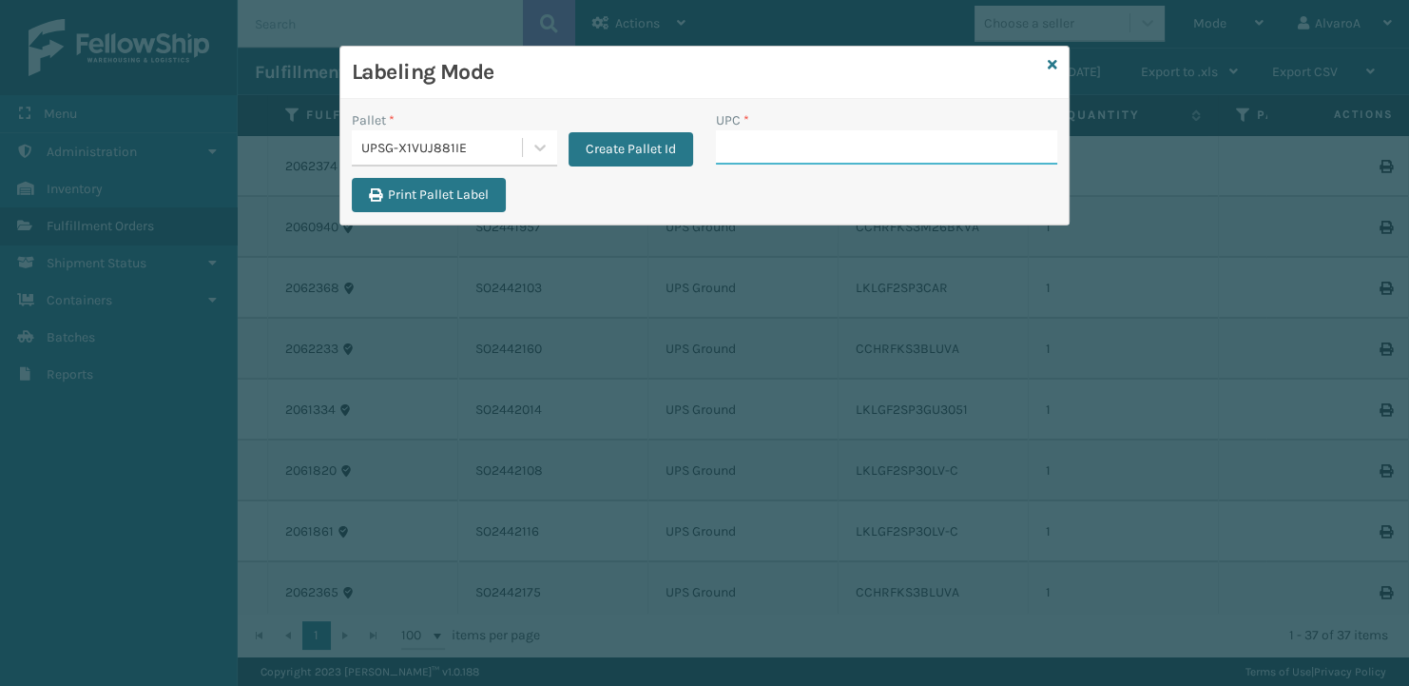
paste input "LKLGF2SP3CAR"
type input "LKLGF2SP3CAR"
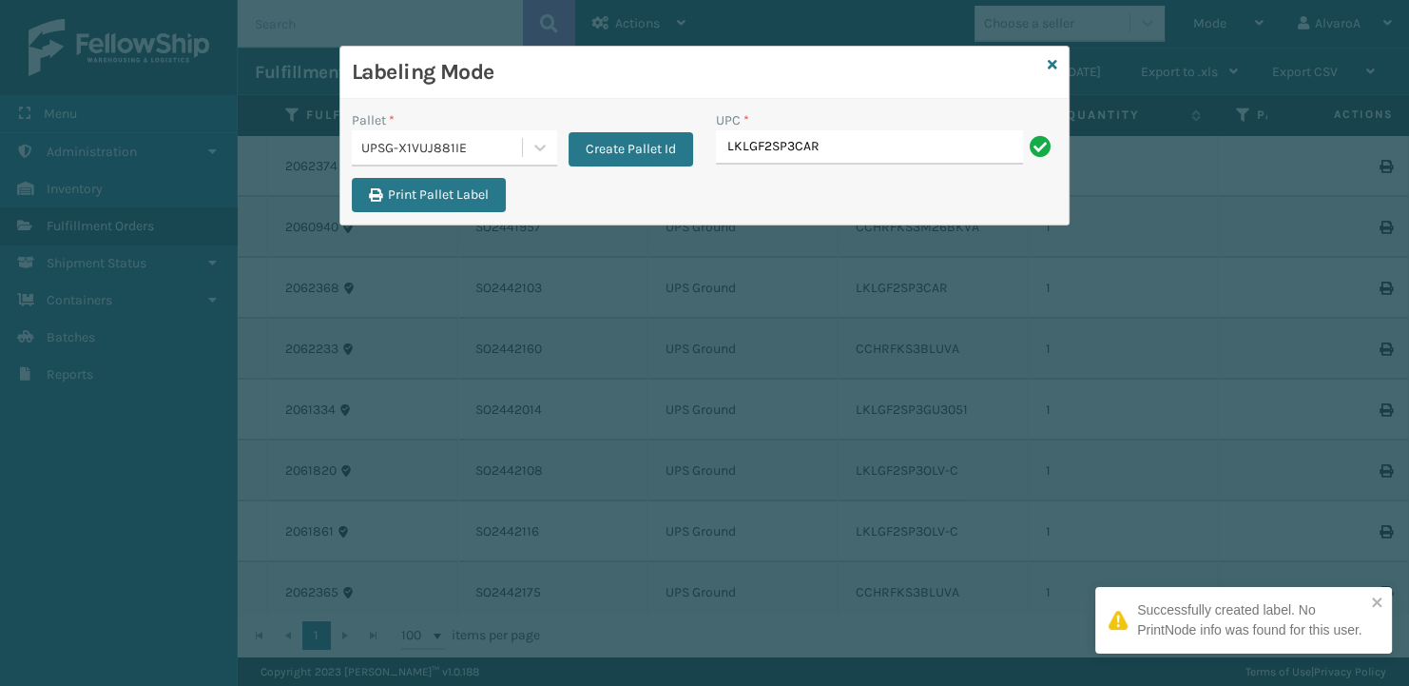
type input "LKLGF2SP3CAR"
paste input "CCHRFKS3M26DGRA"
type input "CCHRFKS3M26DGRA"
paste input "LKLGF2SP3OLV-C"
type input "LKLGF2SP3OLV-C"
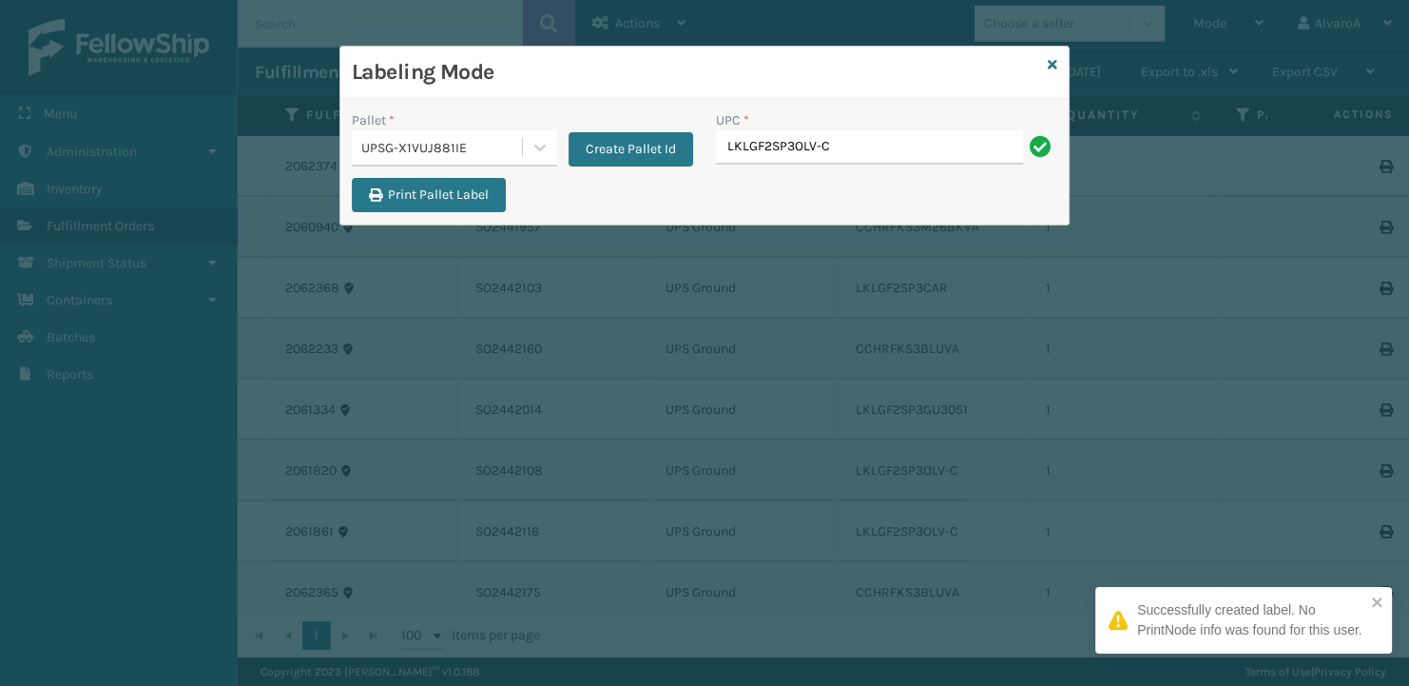
type input "LKLGF2SP3OLV-C"
click at [1053, 64] on icon at bounding box center [1053, 64] width 10 height 13
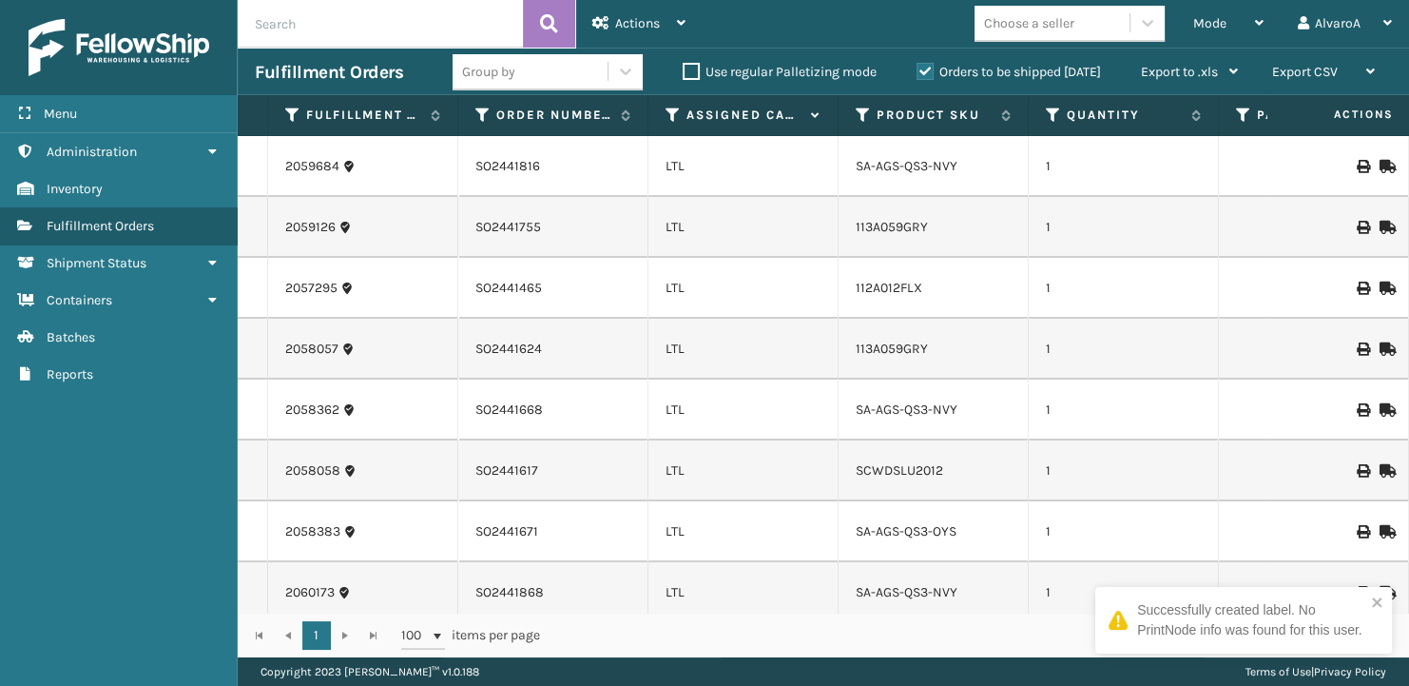
click at [1199, 11] on div "Mode" at bounding box center [1228, 24] width 70 height 48
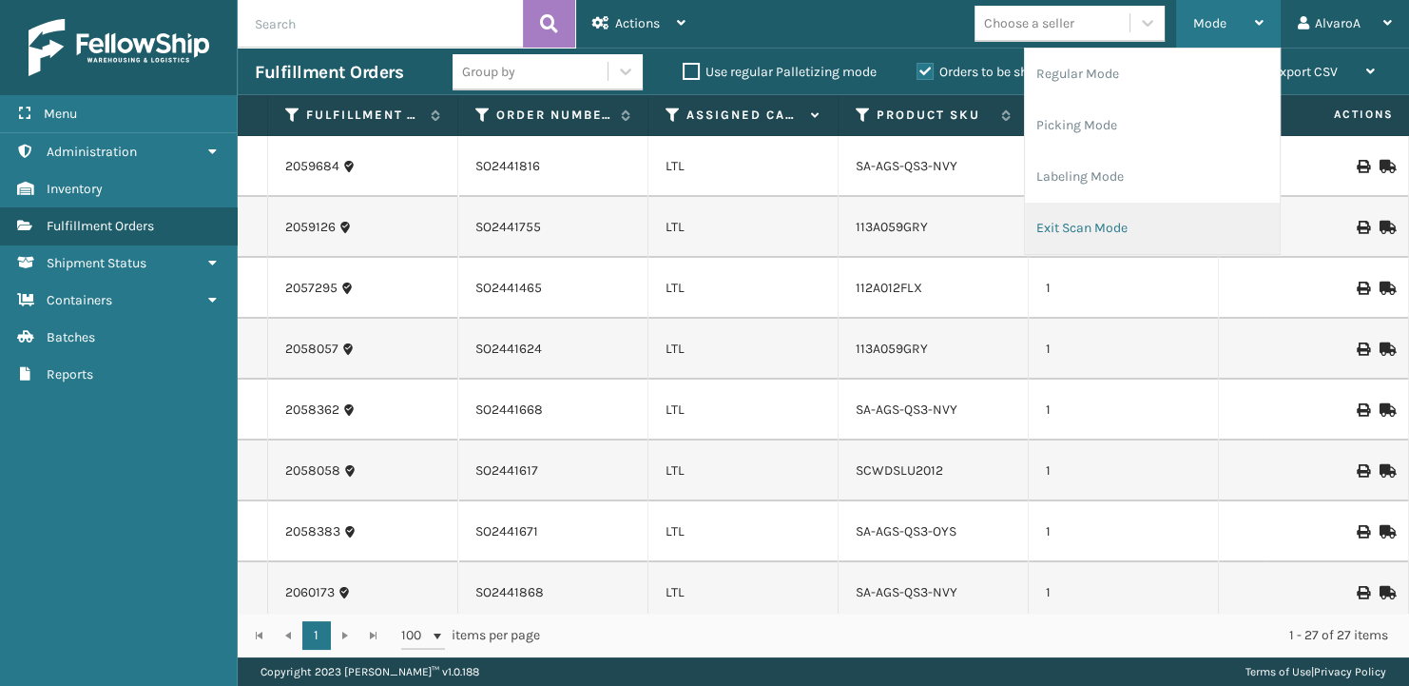
click at [1045, 210] on li "Exit Scan Mode" at bounding box center [1152, 228] width 255 height 51
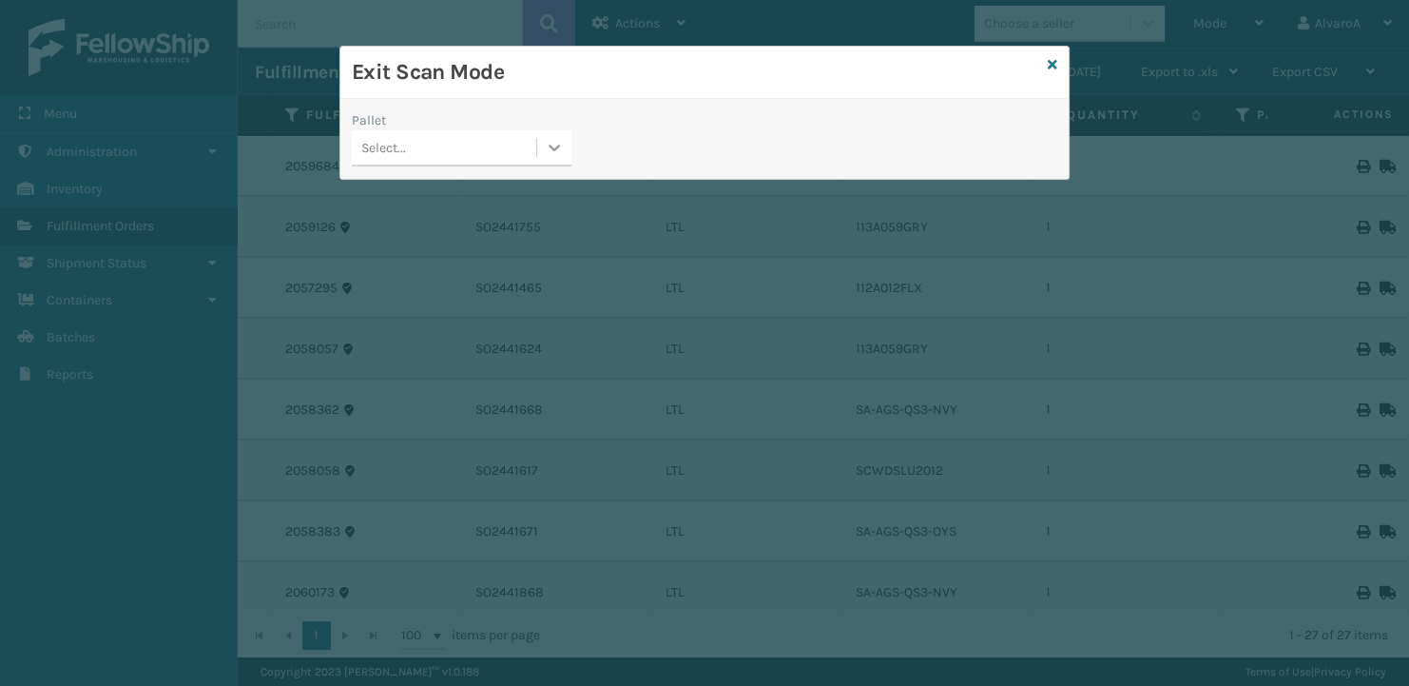
click at [558, 146] on icon at bounding box center [555, 148] width 11 height 7
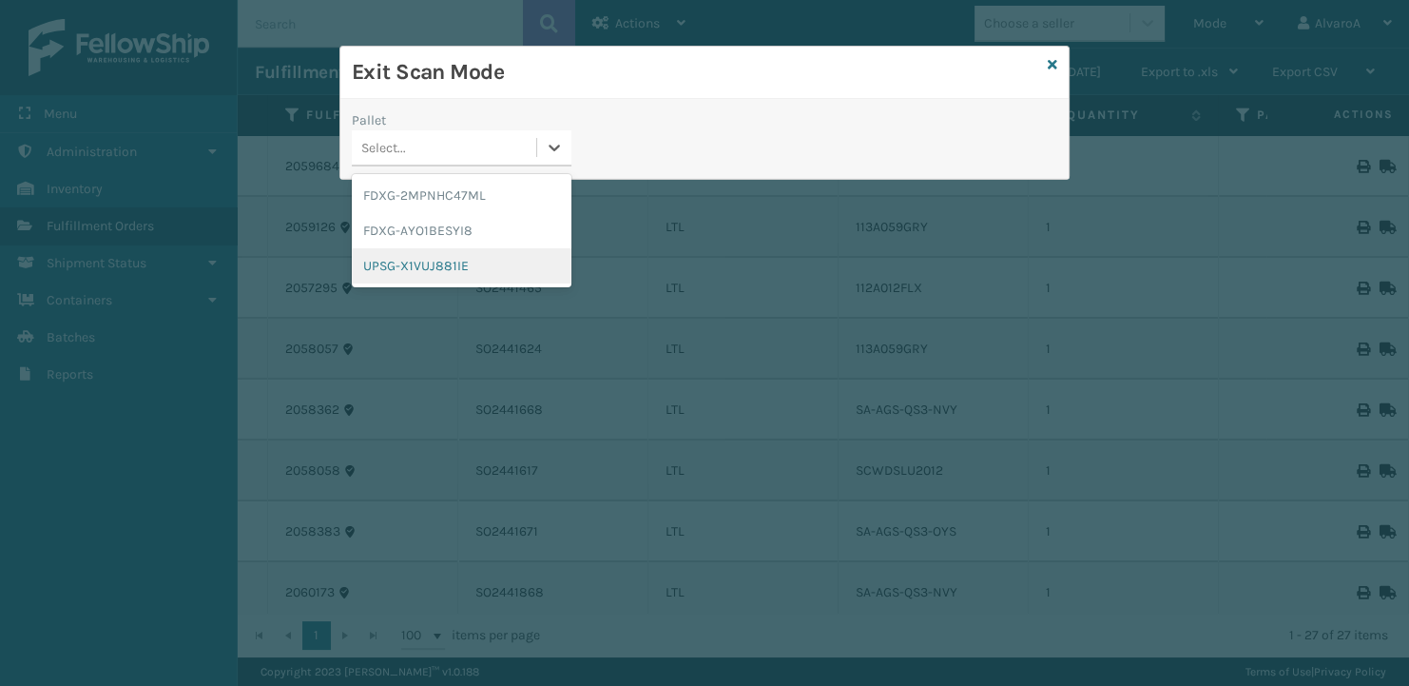
click at [447, 265] on div "UPSG-X1VUJ881IE" at bounding box center [462, 265] width 220 height 35
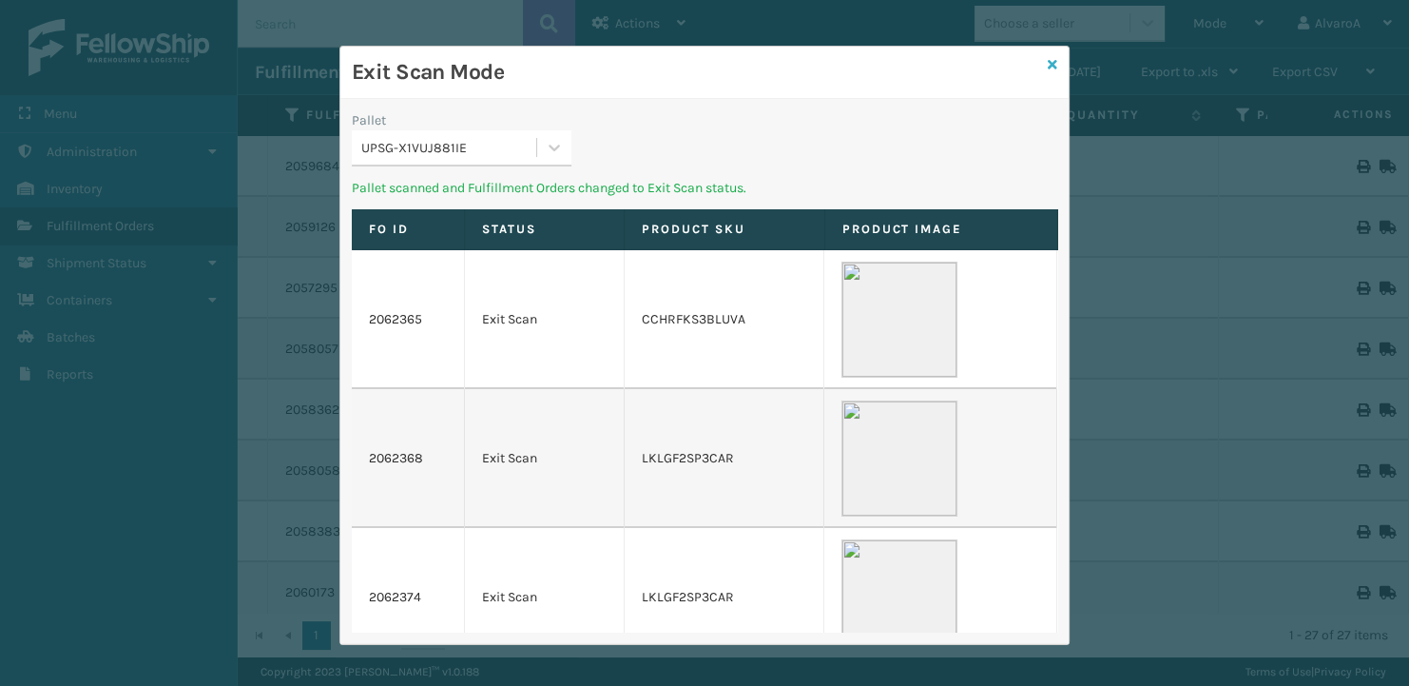
click at [1052, 63] on icon at bounding box center [1053, 64] width 10 height 13
